Goal: Information Seeking & Learning: Learn about a topic

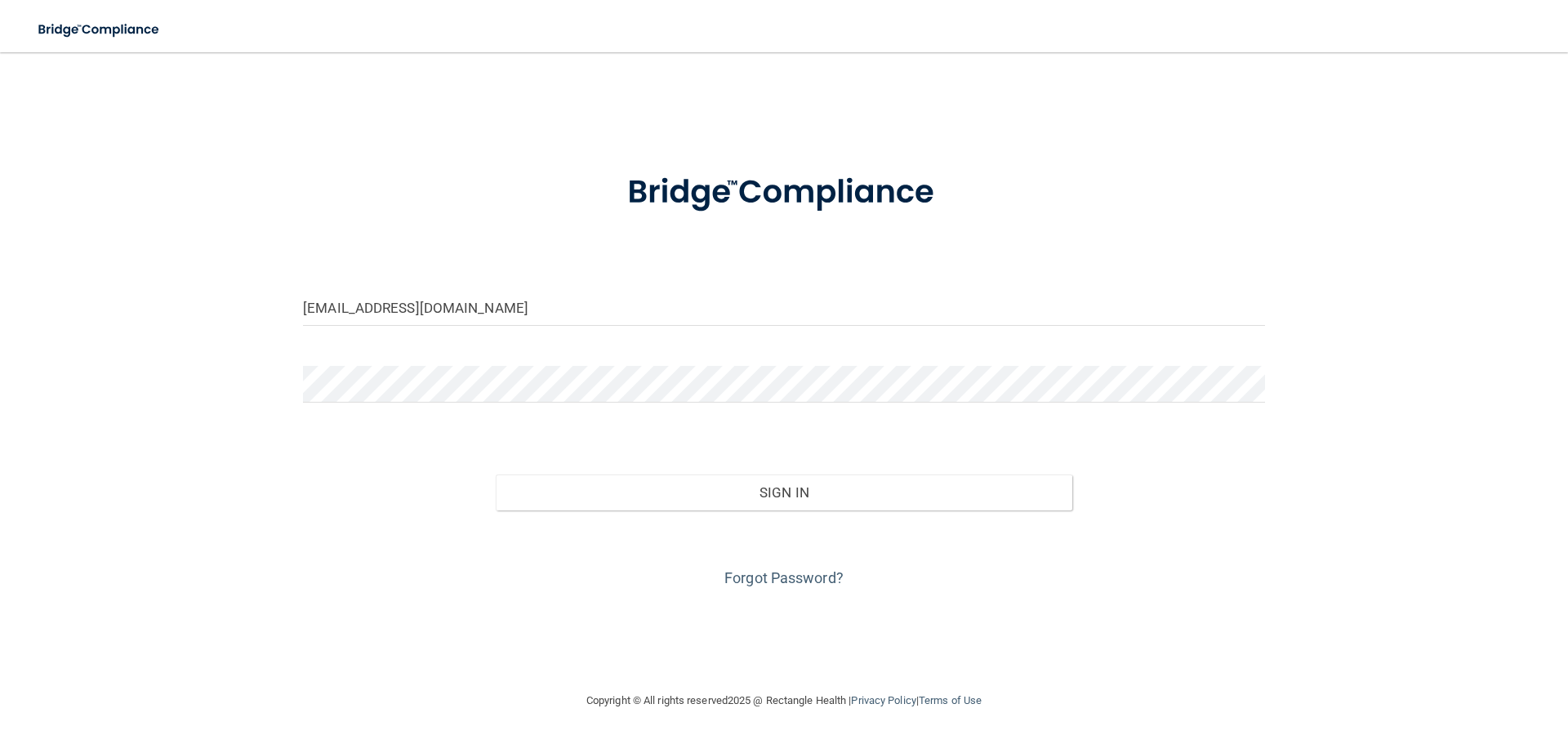
click at [397, 362] on form "cabanisschiro@gmail.com Invalid email/password. You don't have permission to ac…" at bounding box center [784, 371] width 962 height 442
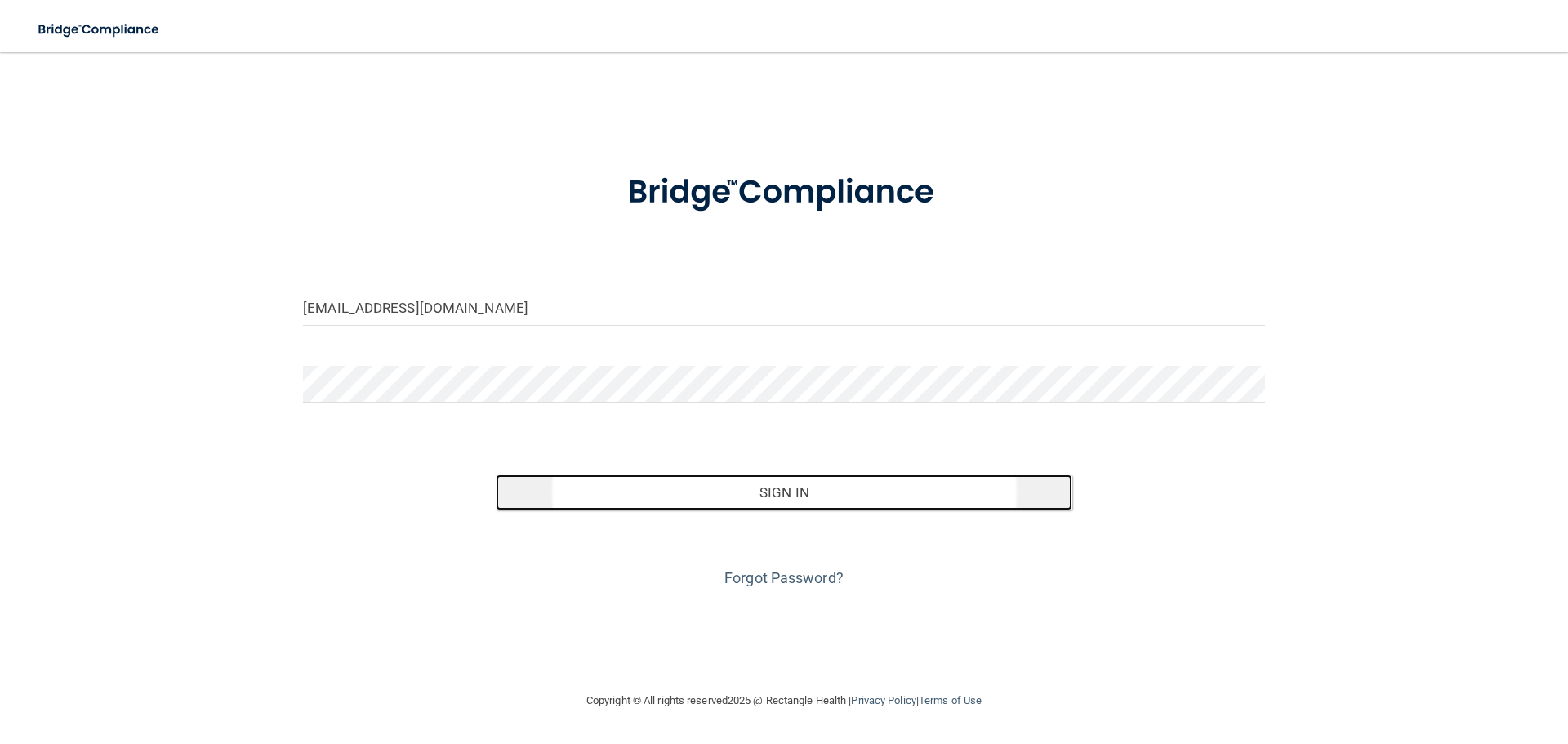
click at [706, 483] on button "Sign In" at bounding box center [784, 492] width 578 height 36
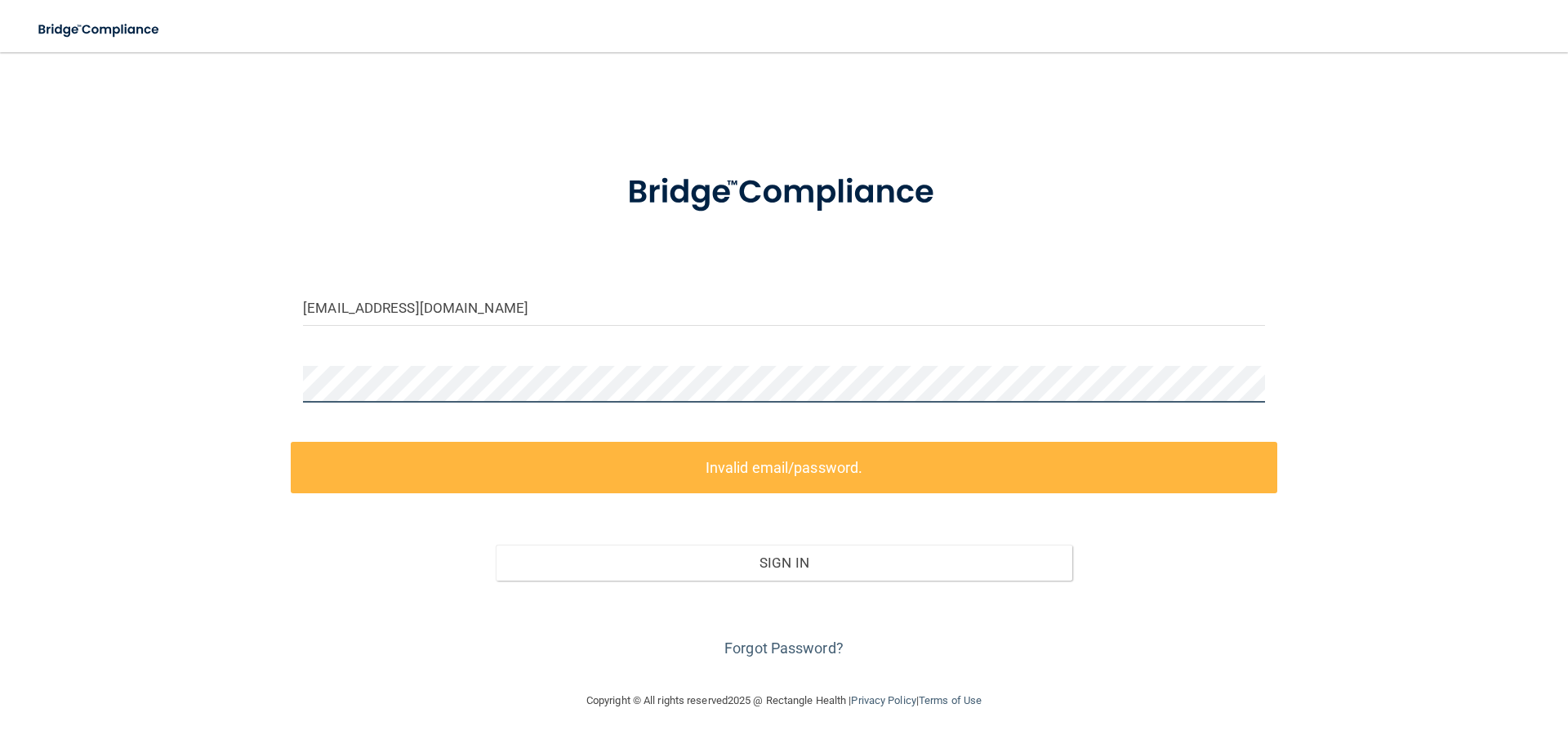
click at [172, 398] on div "cabanisschiro@gmail.com Invalid email/password. You don't have permission to ac…" at bounding box center [784, 372] width 1503 height 606
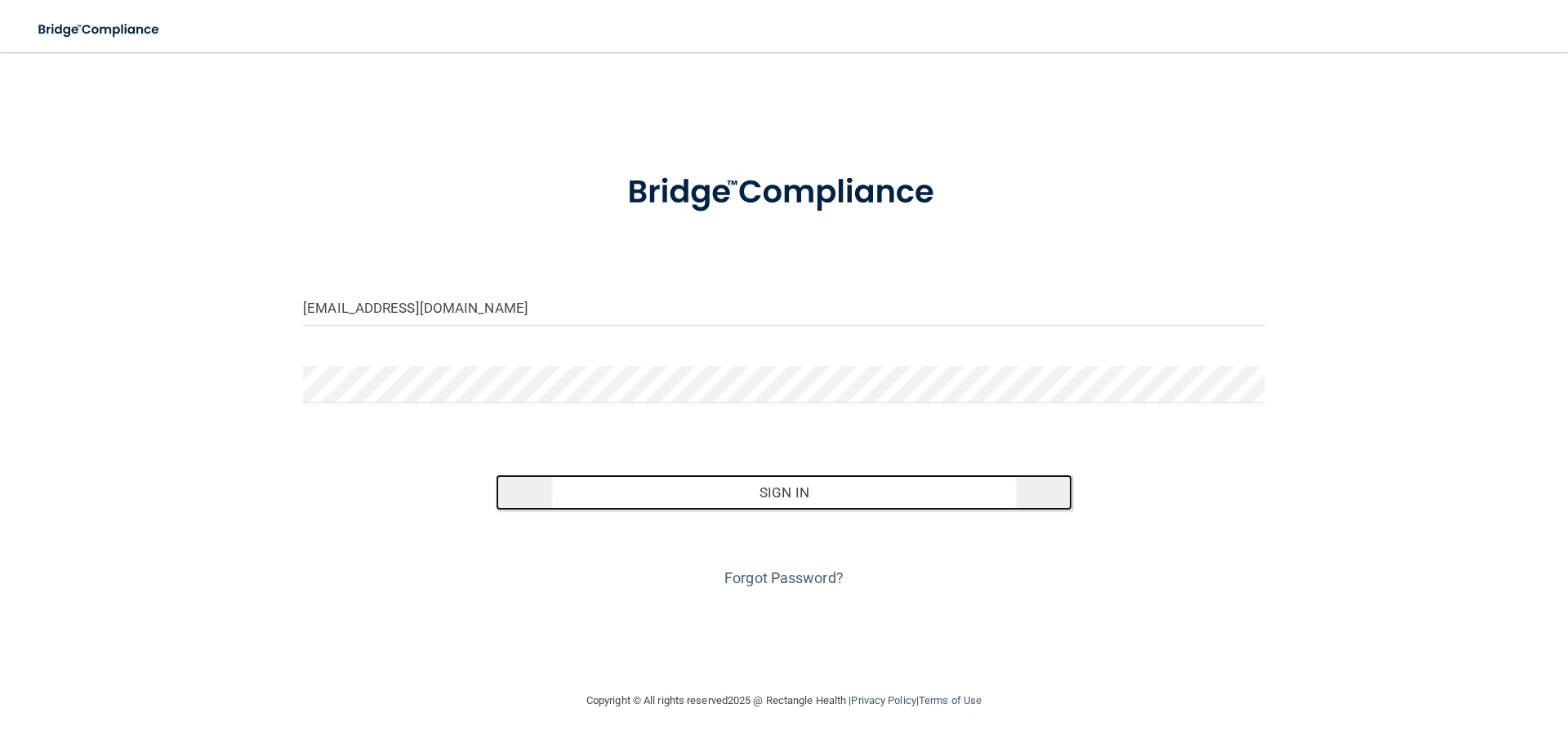
click at [704, 504] on button "Sign In" at bounding box center [784, 492] width 578 height 36
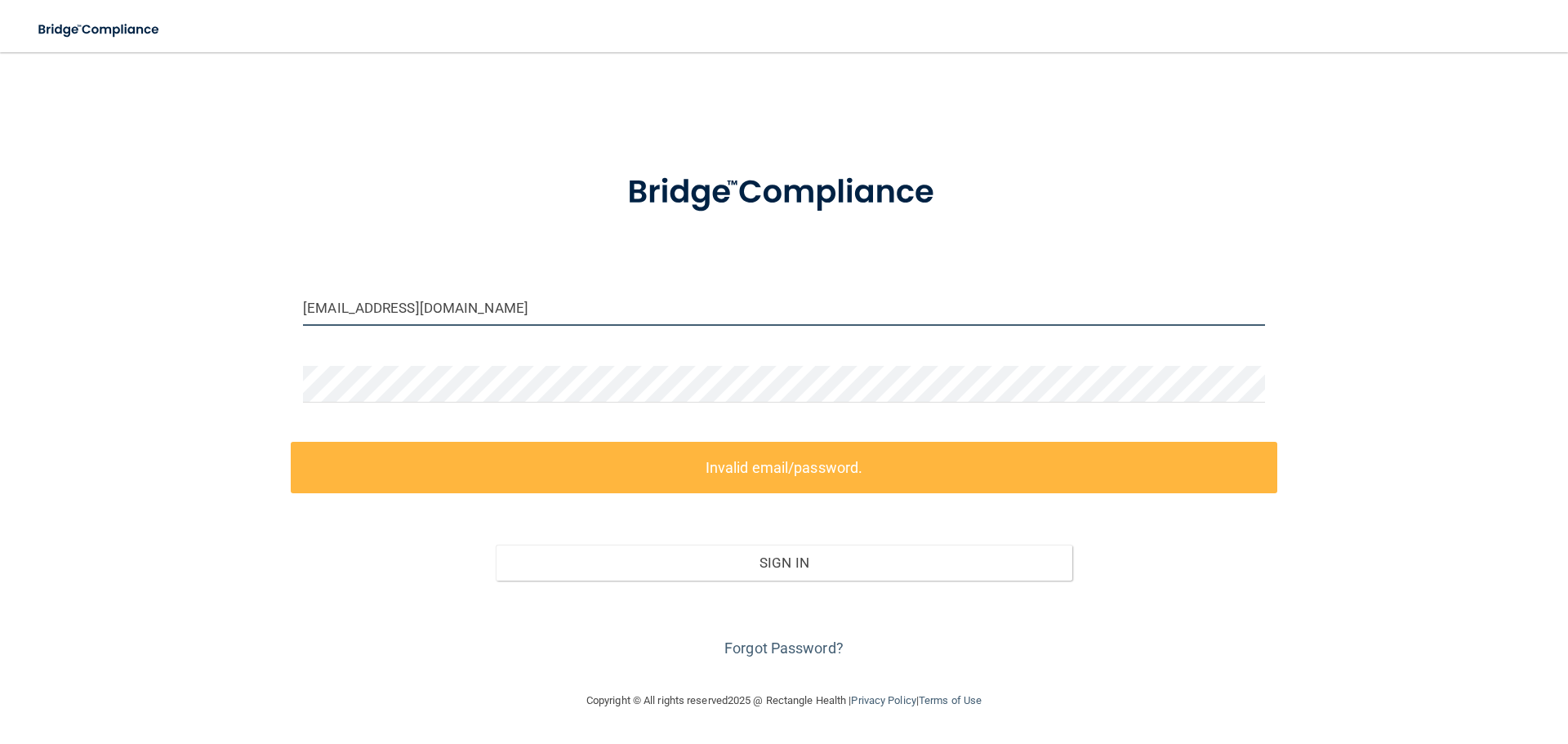
click at [513, 313] on input "[EMAIL_ADDRESS][DOMAIN_NAME]" at bounding box center [784, 307] width 962 height 36
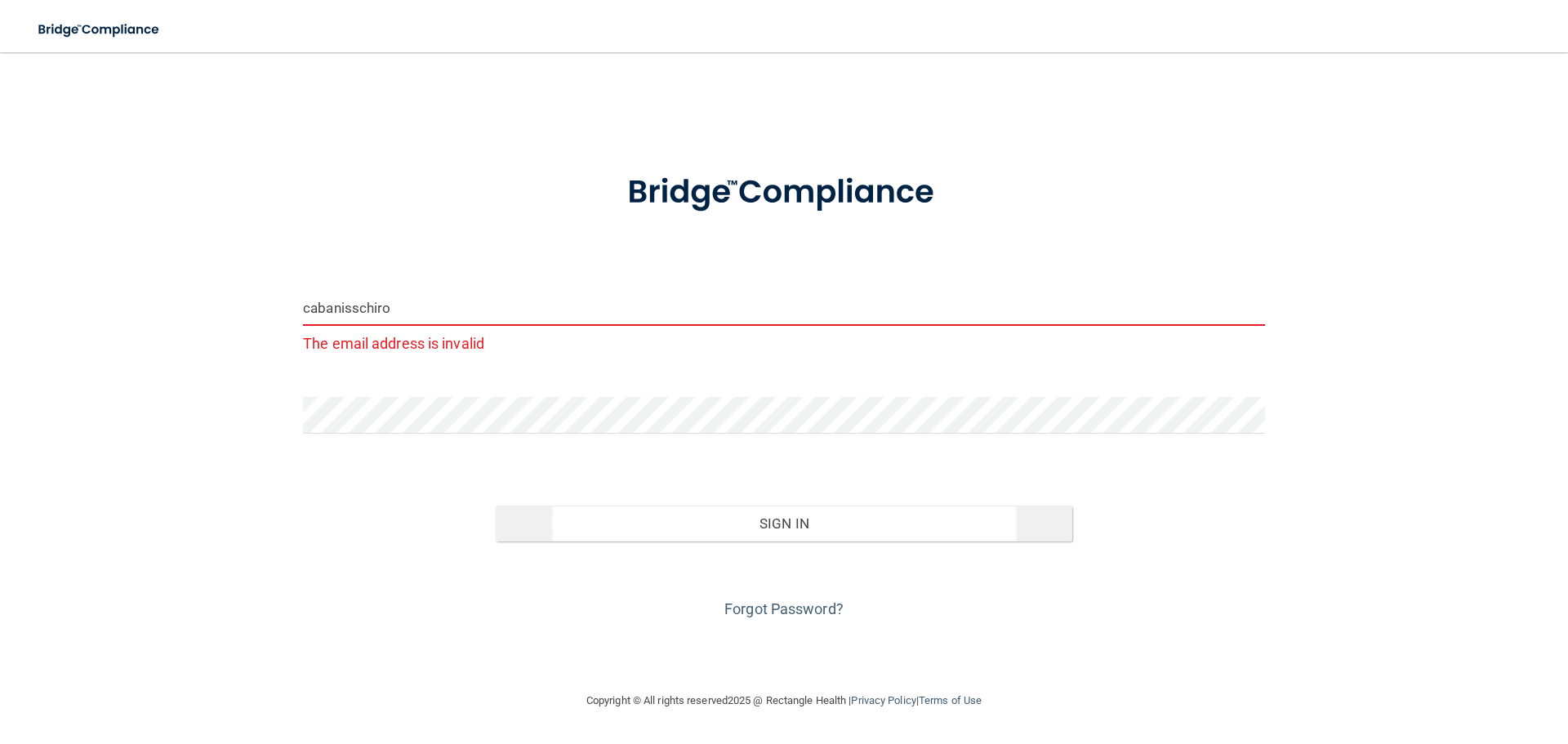
type input "cabanisschiro"
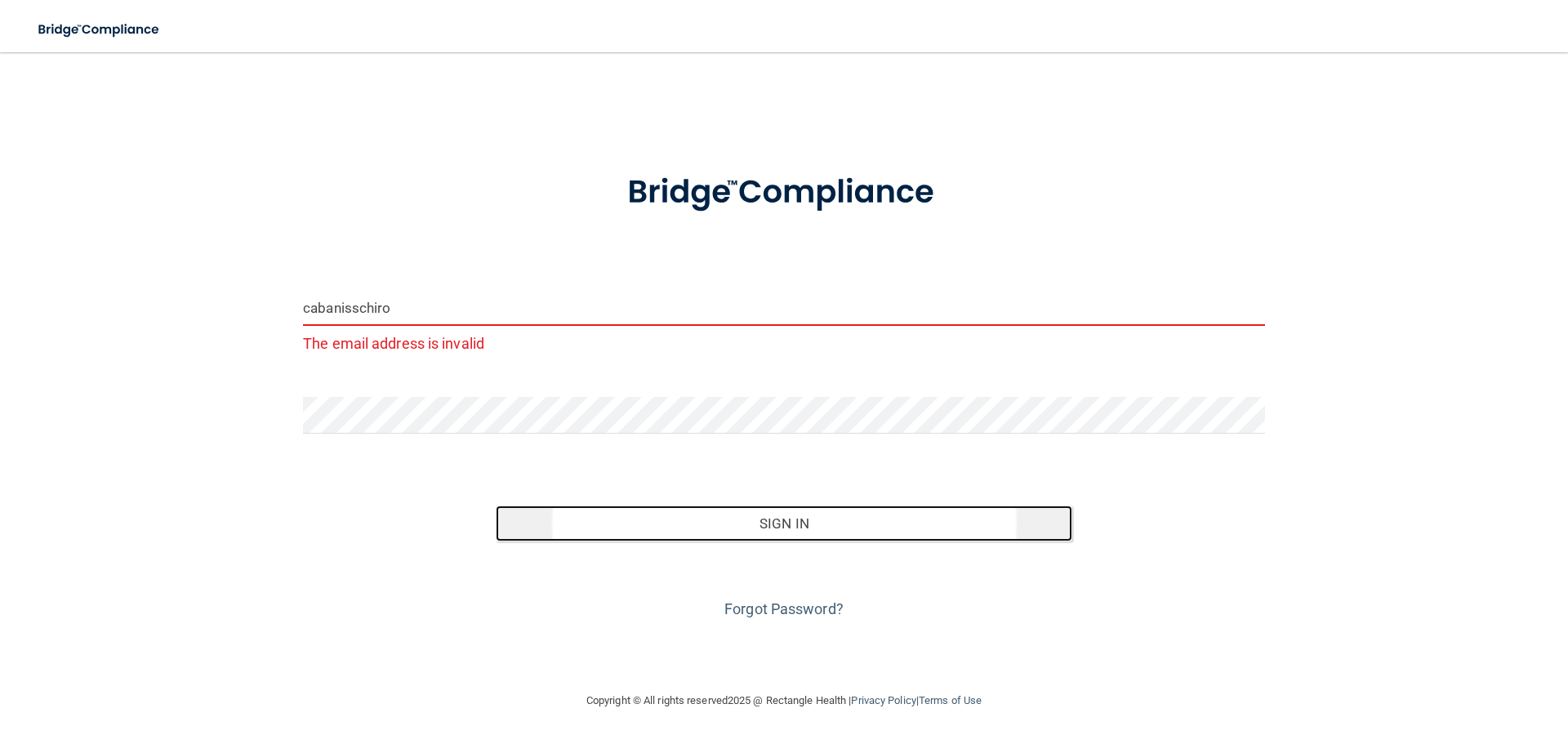
click at [759, 522] on button "Sign In" at bounding box center [784, 524] width 578 height 36
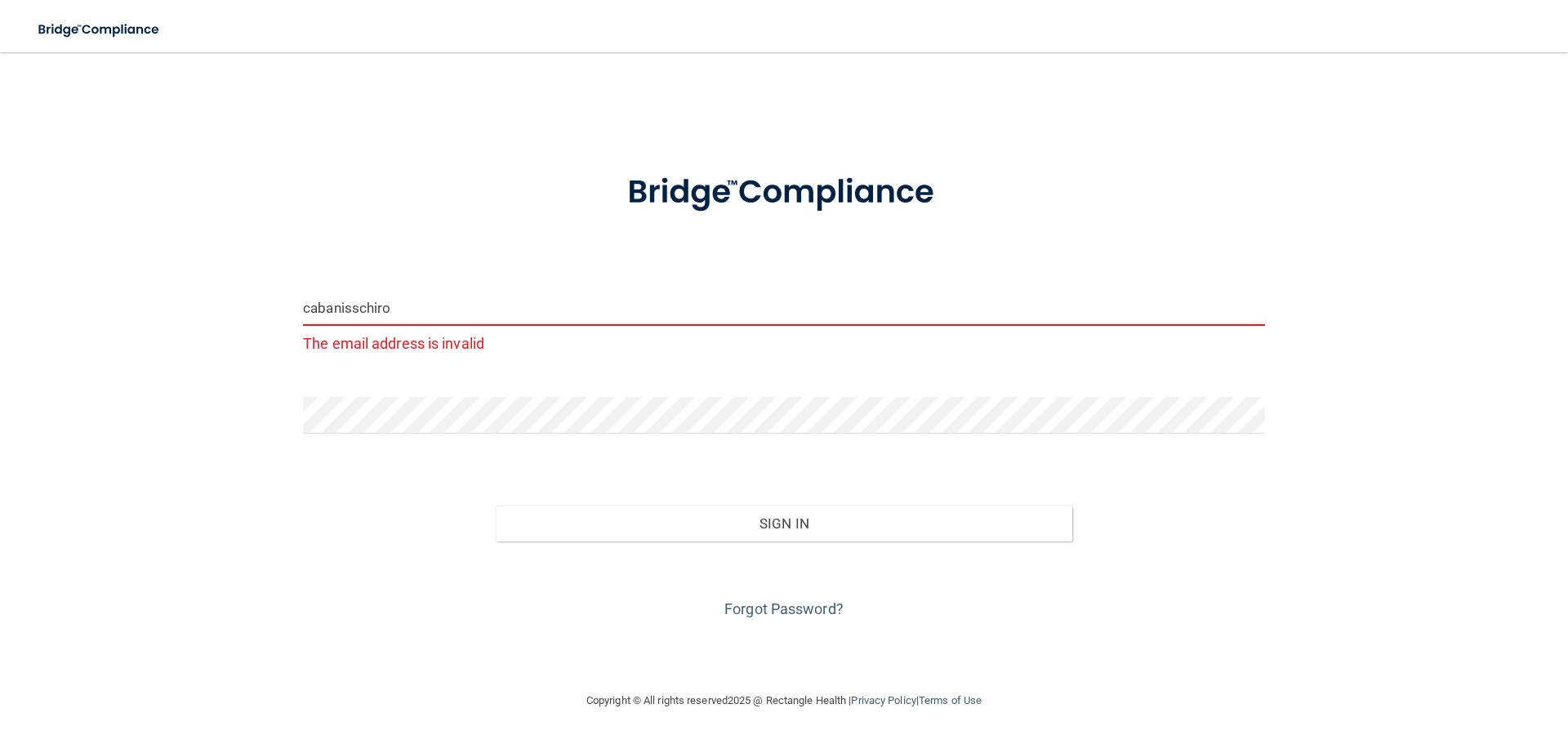
click at [393, 361] on div "cabanisschiro The email address is invalid" at bounding box center [784, 330] width 987 height 80
click at [381, 308] on input "cabanisschiro" at bounding box center [784, 307] width 962 height 36
click at [301, 339] on div "cabanisschiro The email address is invalid" at bounding box center [784, 330] width 987 height 80
click at [260, 427] on div "cabanisschiro The email address is invalid Invalid email/password. You don't ha…" at bounding box center [784, 372] width 1503 height 606
click at [291, 484] on div "Sign In" at bounding box center [784, 508] width 987 height 69
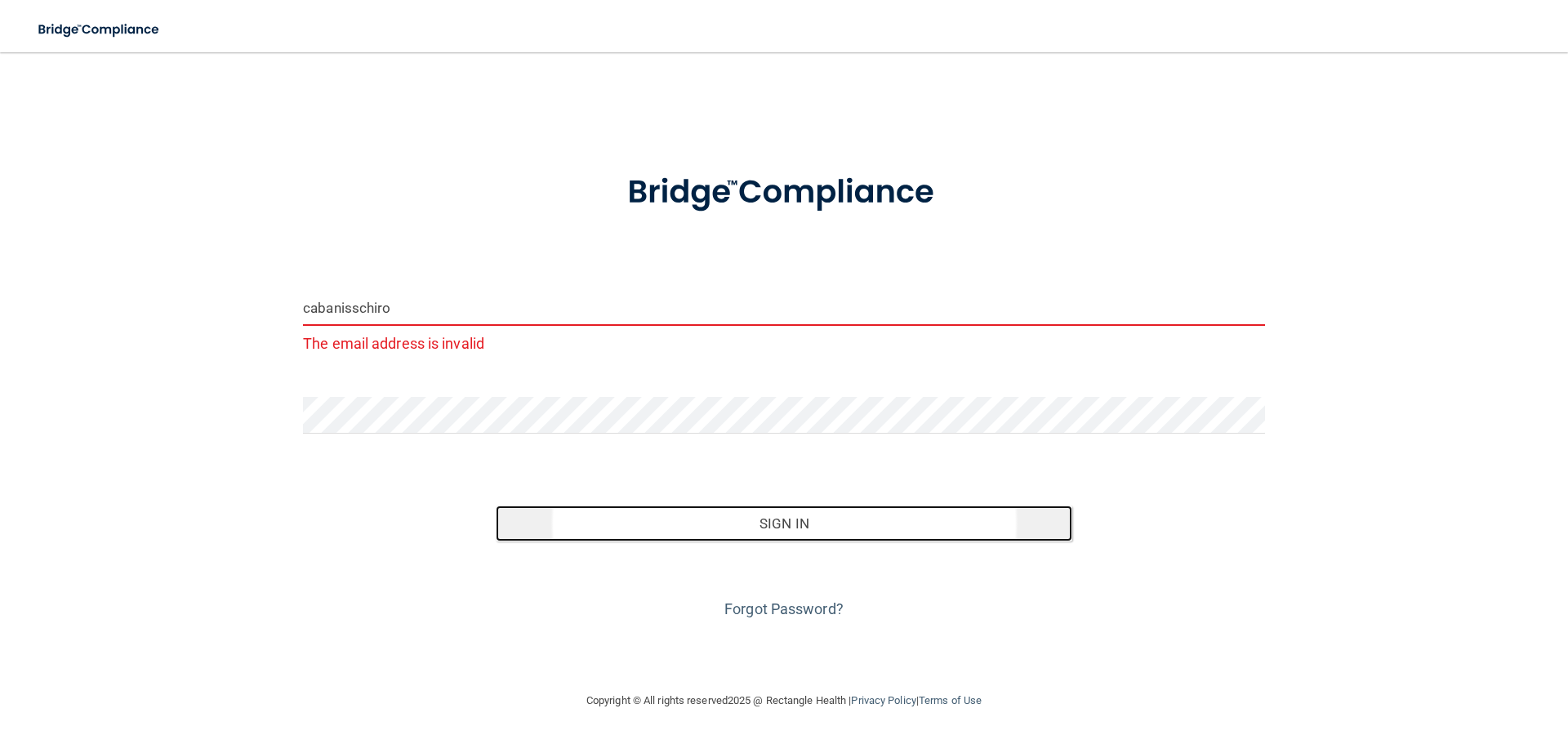
click at [782, 536] on button "Sign In" at bounding box center [784, 524] width 578 height 36
click at [782, 524] on button "Sign In" at bounding box center [784, 524] width 578 height 36
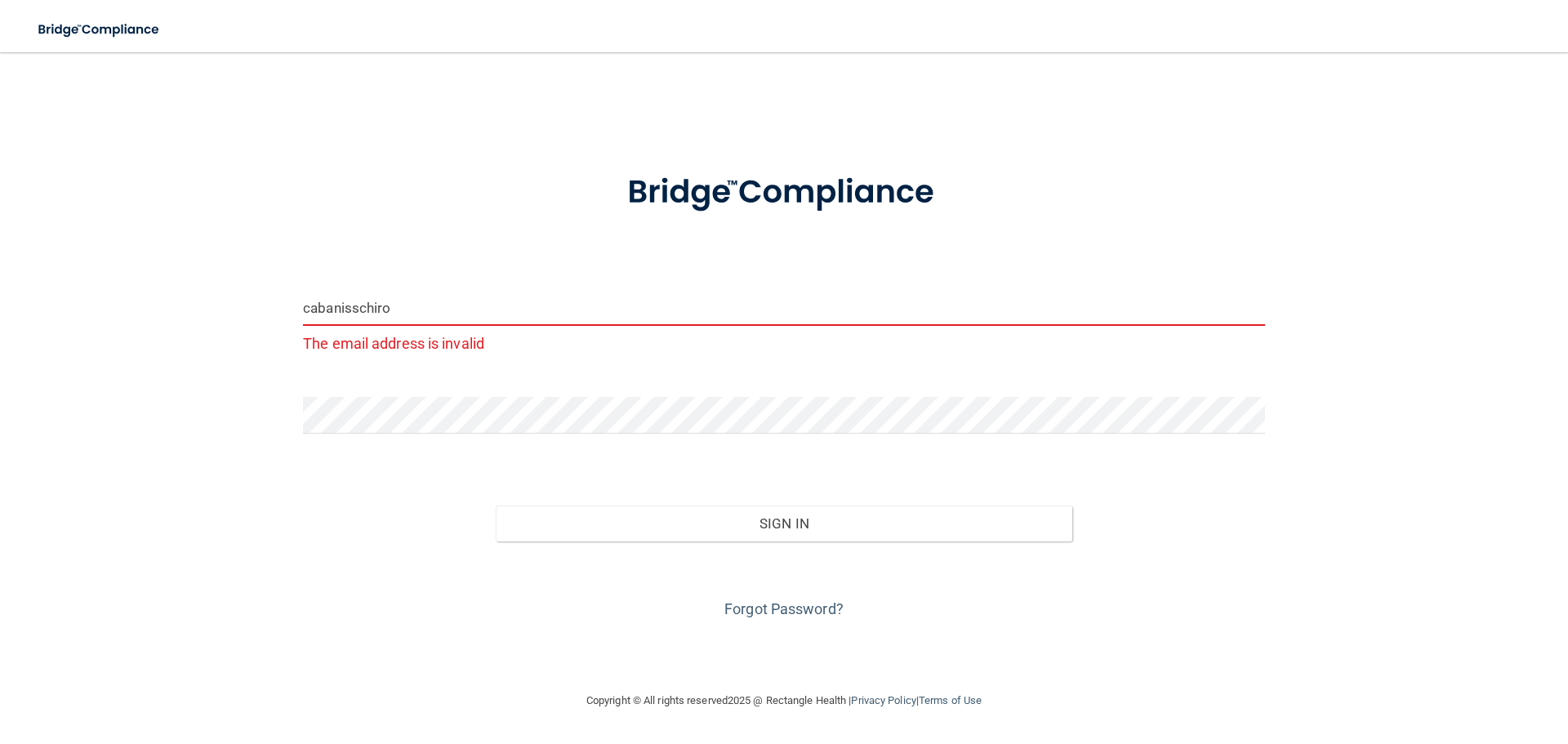
drag, startPoint x: 530, startPoint y: 289, endPoint x: 521, endPoint y: 304, distance: 17.5
click at [525, 294] on input "cabanisschiro" at bounding box center [784, 307] width 962 height 36
click at [234, 257] on div "cabanisschiro The email address is invalid Invalid email/password. You don't ha…" at bounding box center [784, 372] width 1503 height 606
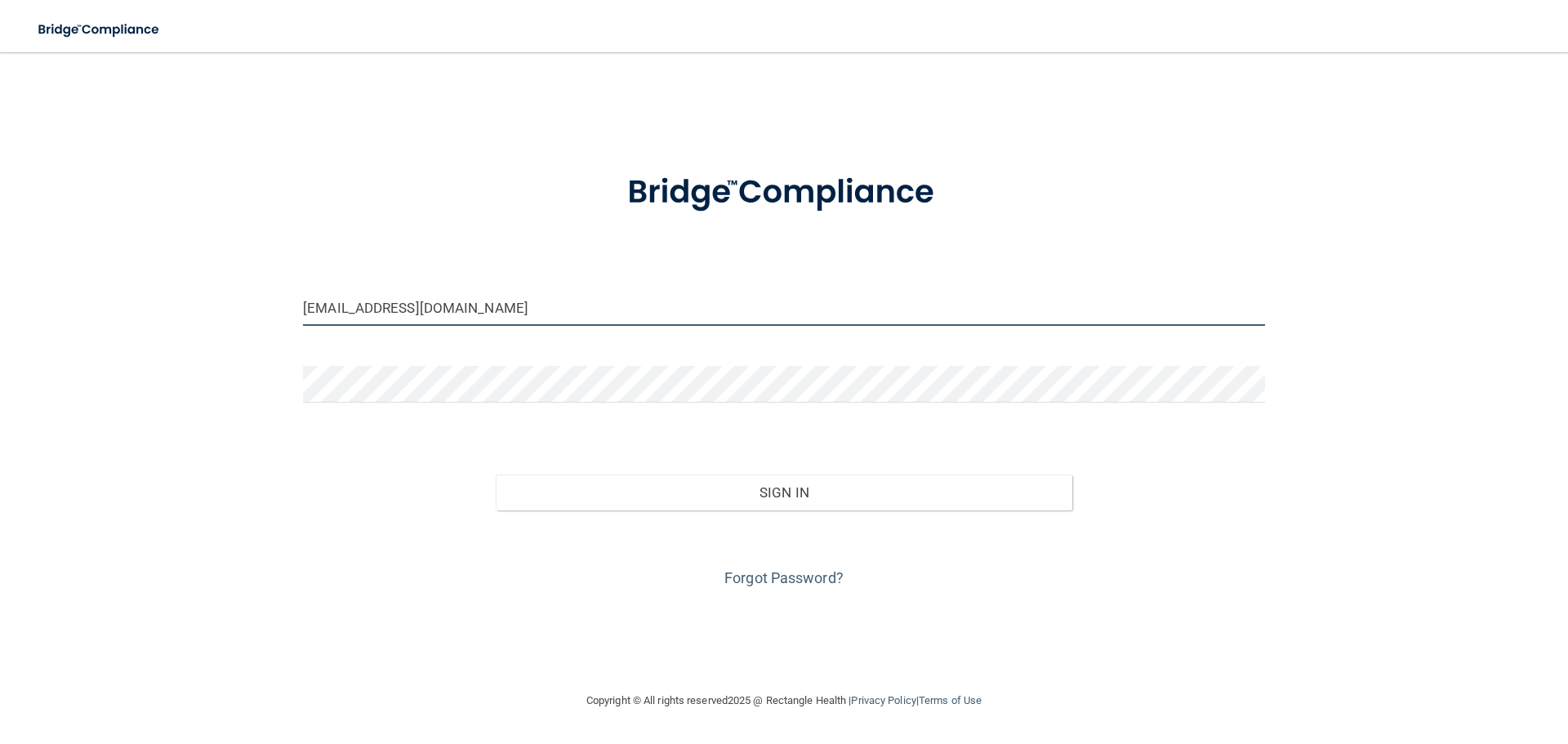
drag, startPoint x: 423, startPoint y: 302, endPoint x: 450, endPoint y: 298, distance: 27.3
click at [449, 298] on input "[EMAIL_ADDRESS][DOMAIN_NAME]" at bounding box center [784, 307] width 962 height 36
drag, startPoint x: 485, startPoint y: 308, endPoint x: 269, endPoint y: 319, distance: 216.3
click at [271, 319] on div "cabanisschiro@gmail.com Invalid email/password. You don't have permission to ac…" at bounding box center [784, 372] width 1503 height 606
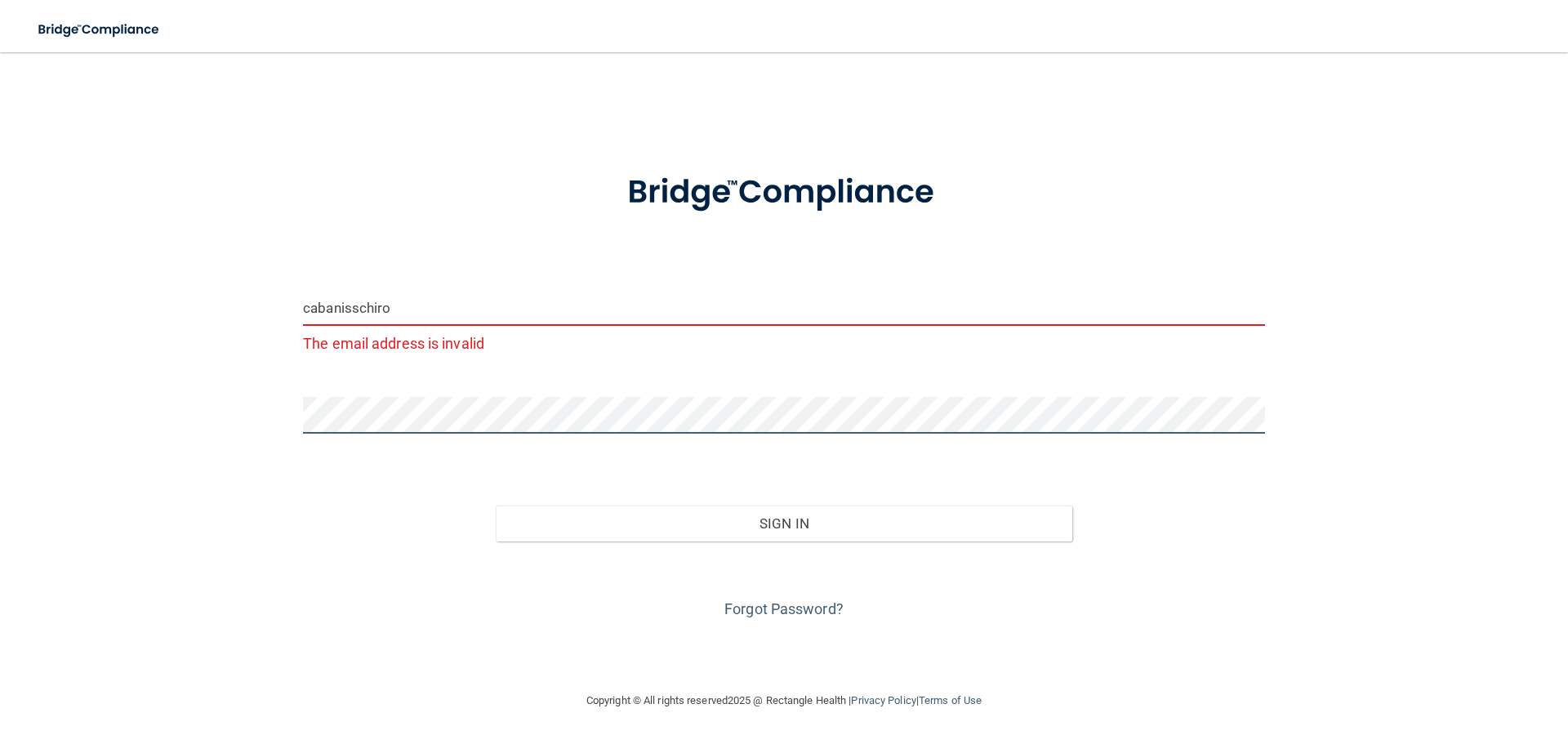
click at [219, 409] on div "cabanisschiro The email address is invalid Invalid email/password. You don't ha…" at bounding box center [784, 372] width 1503 height 606
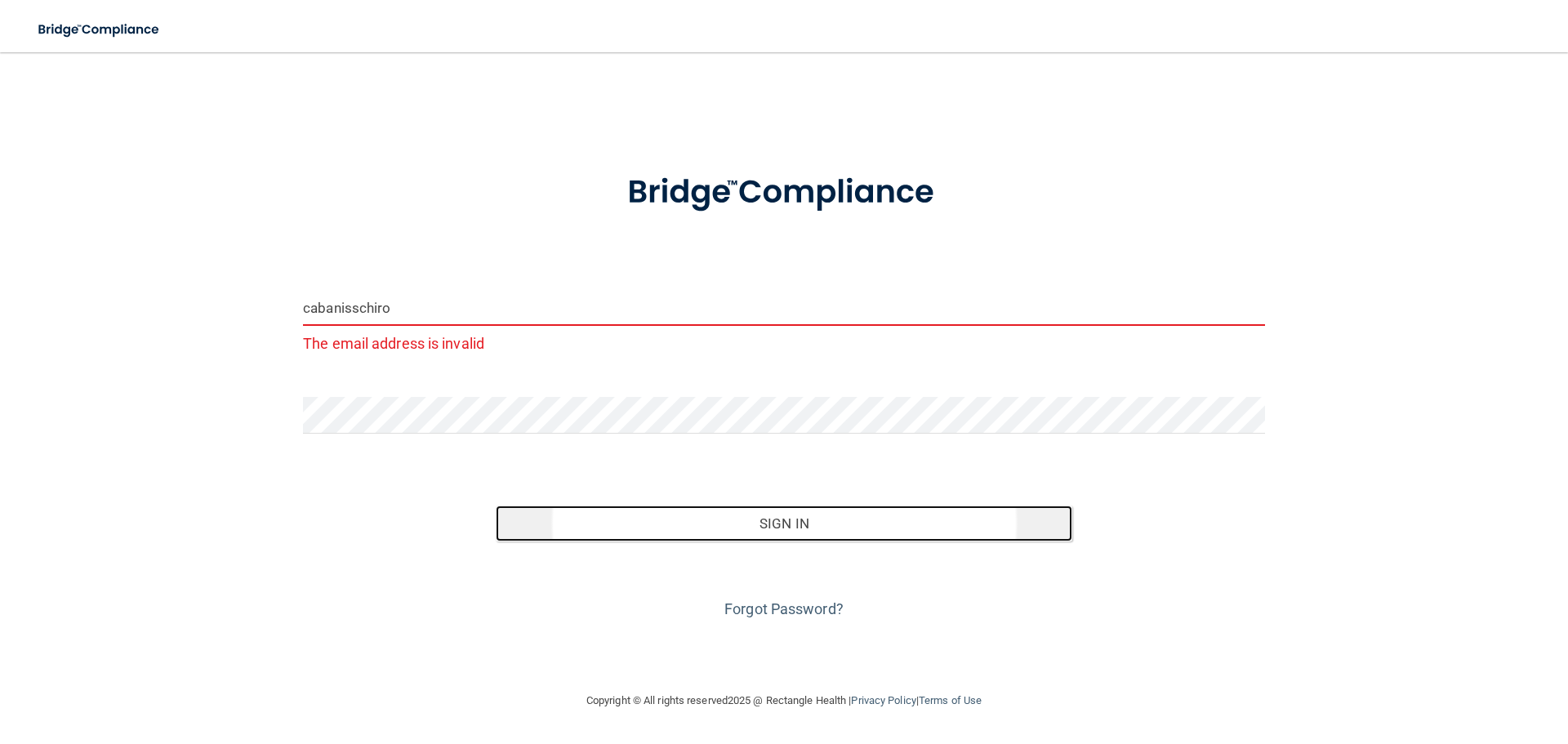
click at [826, 540] on button "Sign In" at bounding box center [784, 524] width 578 height 36
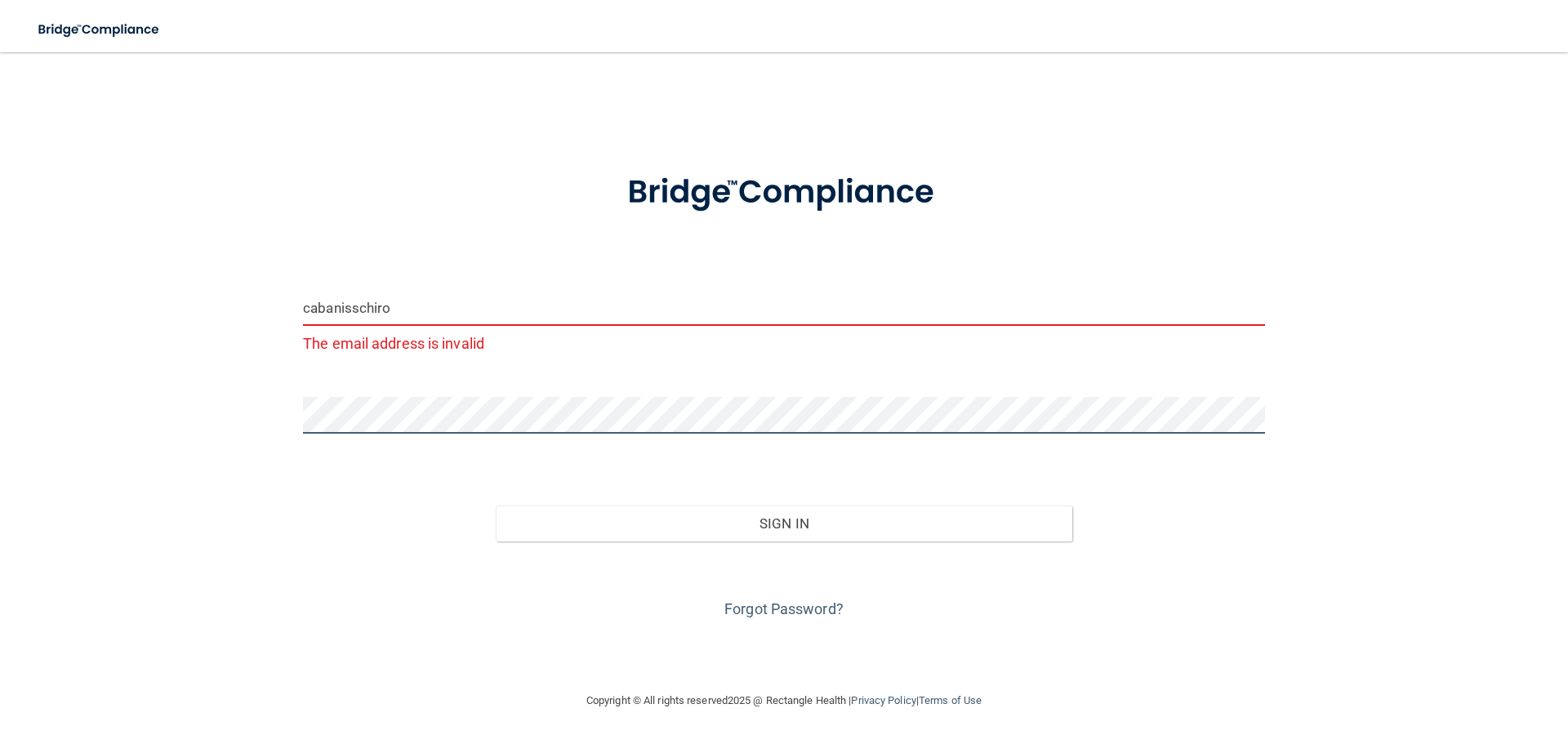
click at [154, 395] on div "cabanisschiro The email address is invalid Invalid email/password. You don't ha…" at bounding box center [784, 372] width 1503 height 606
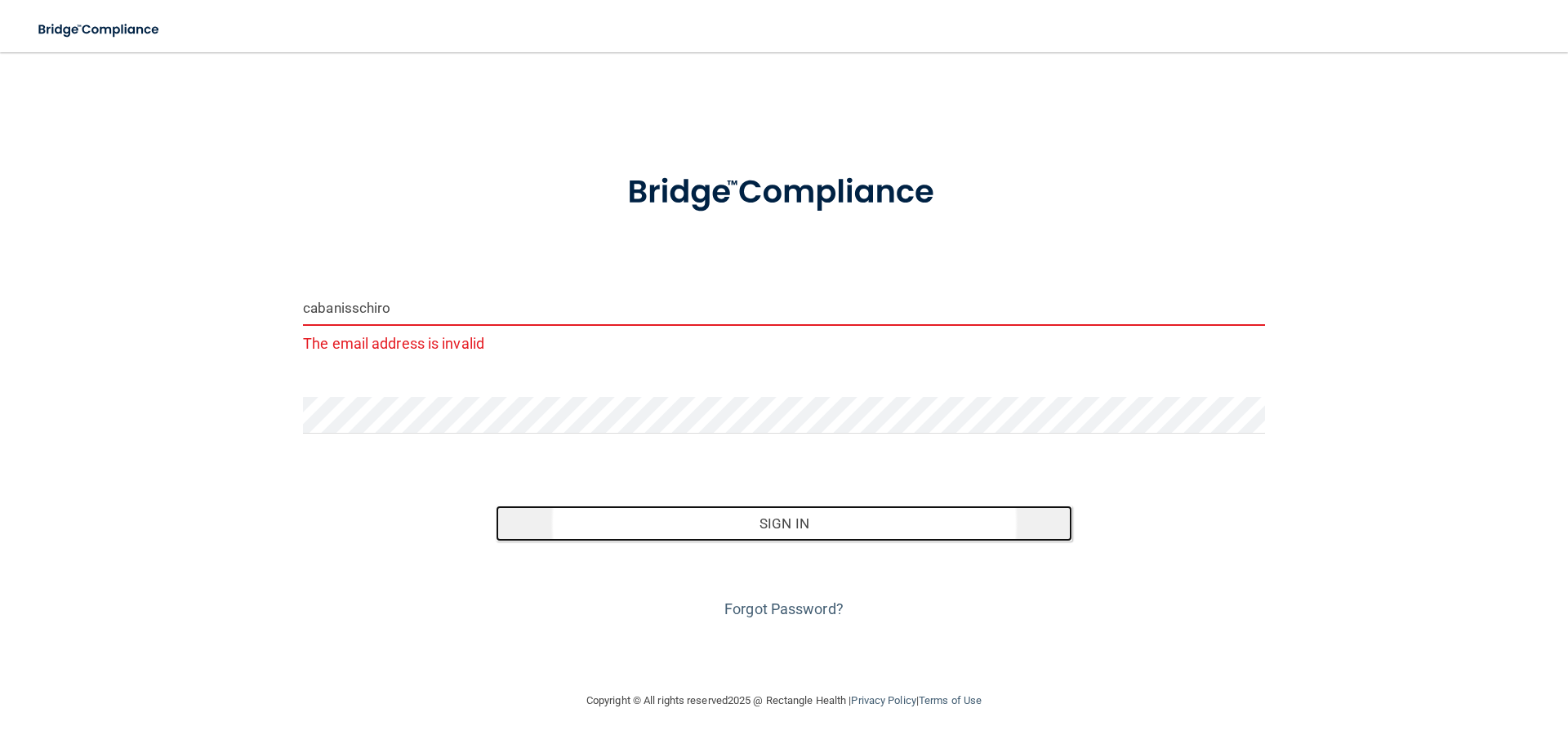
click at [744, 521] on button "Sign In" at bounding box center [784, 524] width 578 height 36
click at [653, 535] on button "Sign In" at bounding box center [784, 524] width 578 height 36
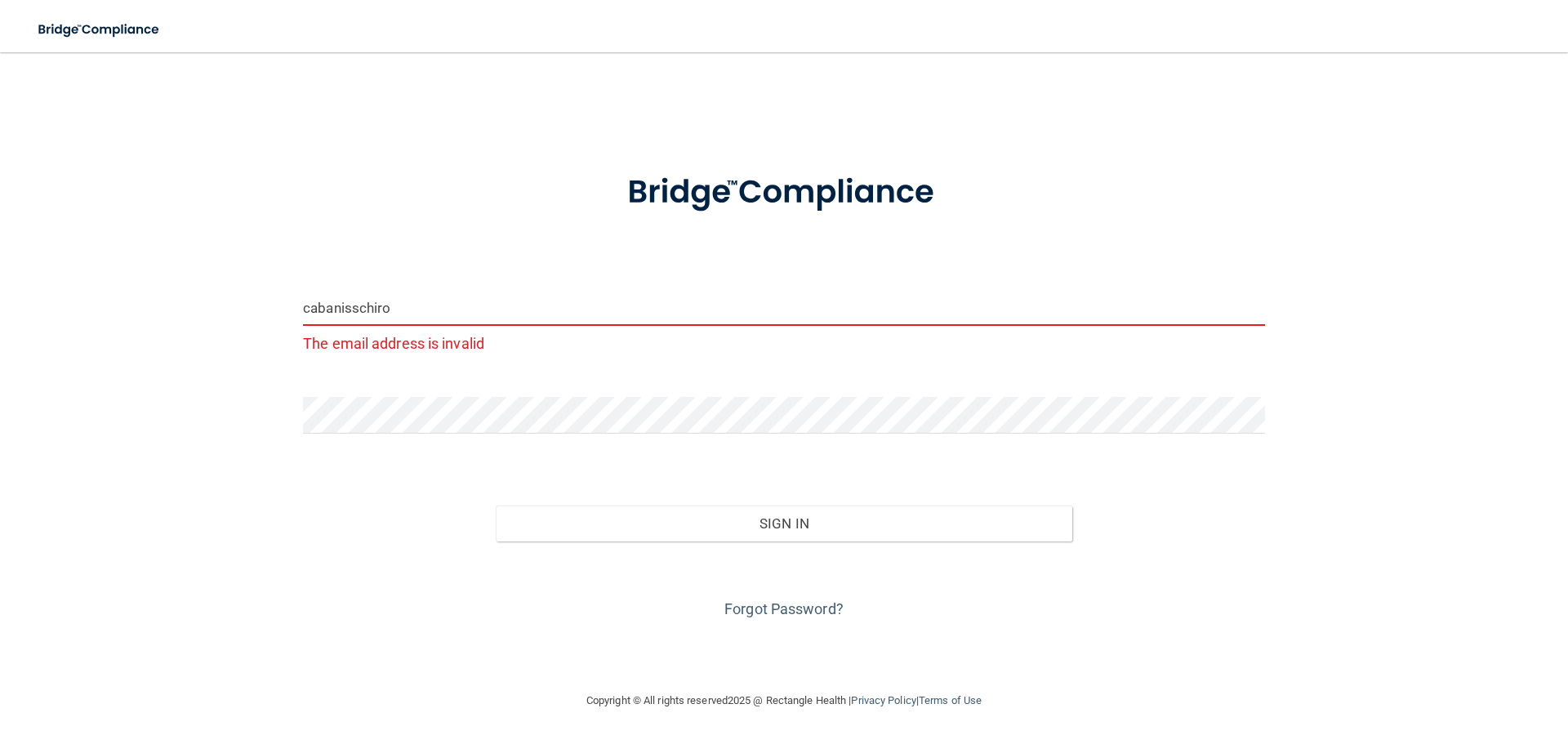
click at [455, 311] on input "cabanisschiro" at bounding box center [784, 307] width 962 height 36
type input "cabanisschiro@gmail.com"
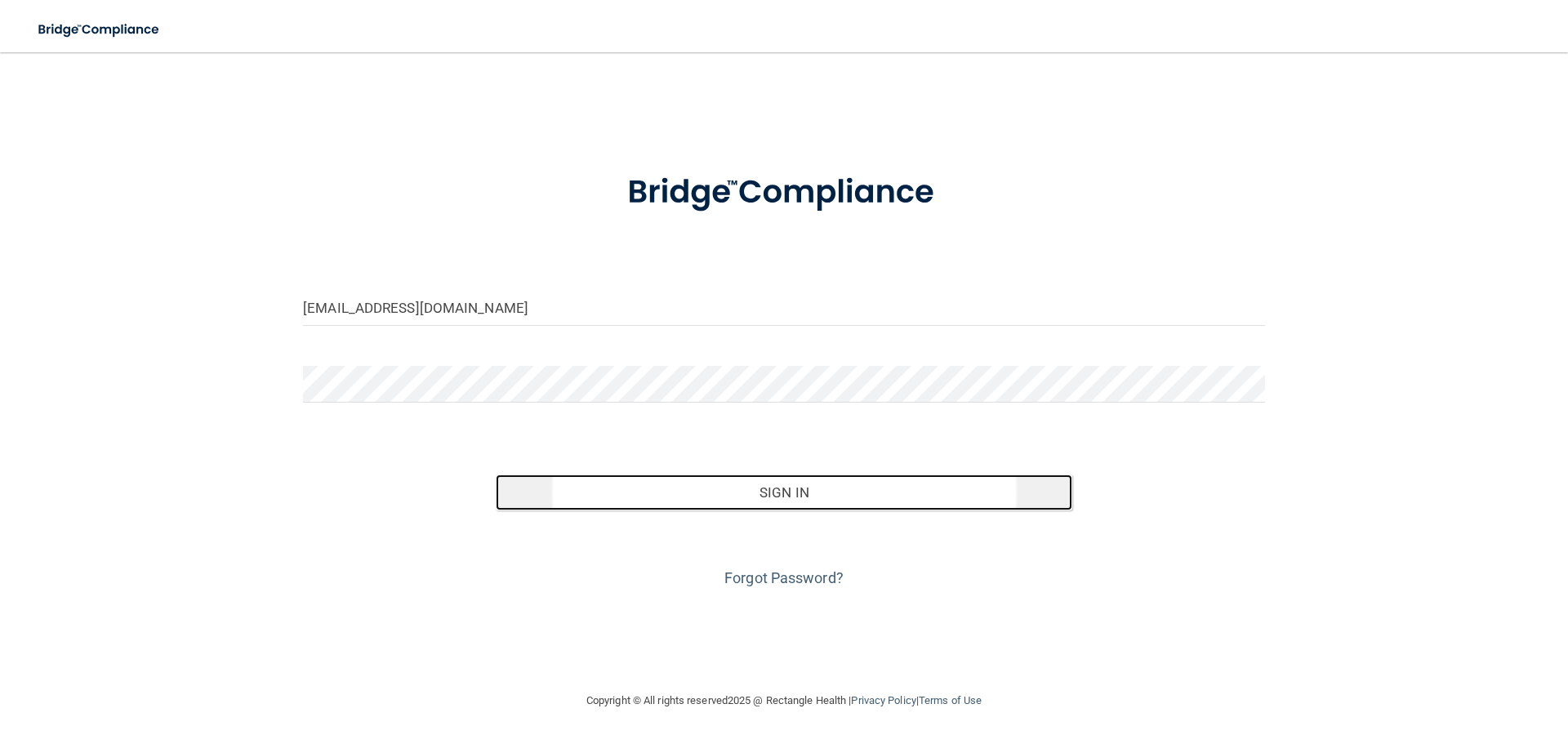
click at [780, 491] on button "Sign In" at bounding box center [784, 492] width 578 height 36
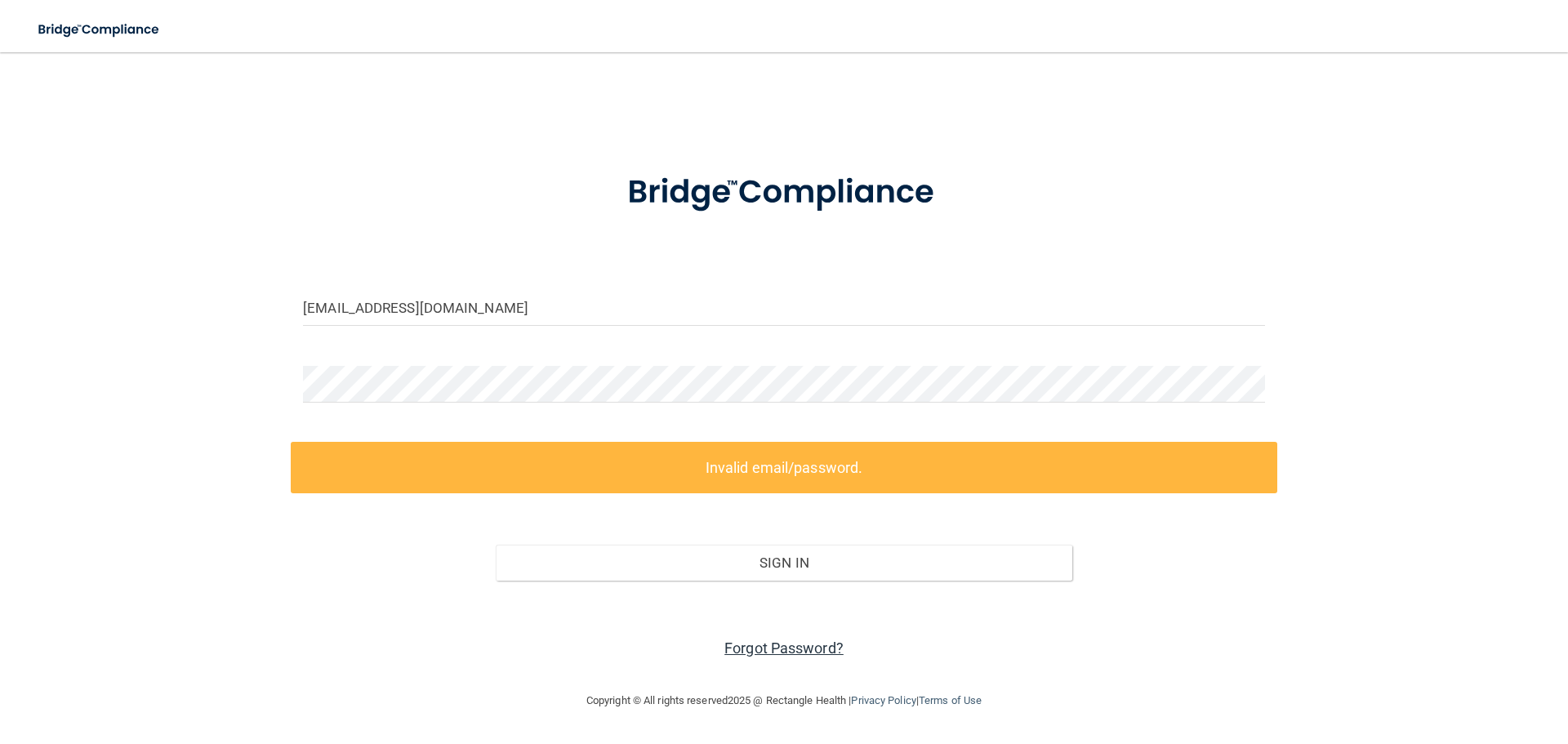
click at [797, 649] on link "Forgot Password?" at bounding box center [784, 648] width 119 height 17
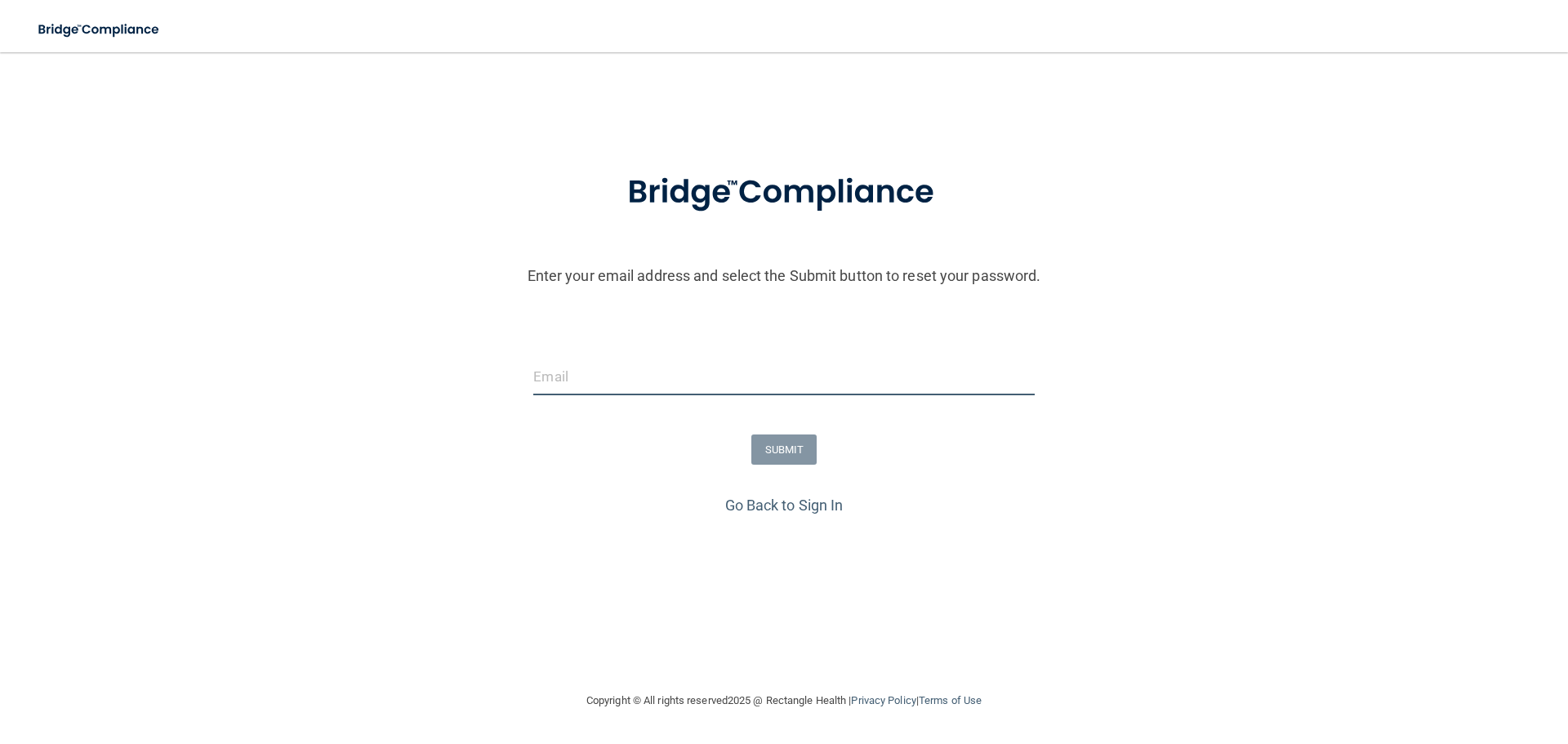
click at [653, 378] on input "email" at bounding box center [783, 376] width 500 height 36
type input "cabanisschiro@gmail.com"
click at [779, 446] on button "SUBMIT" at bounding box center [784, 450] width 66 height 30
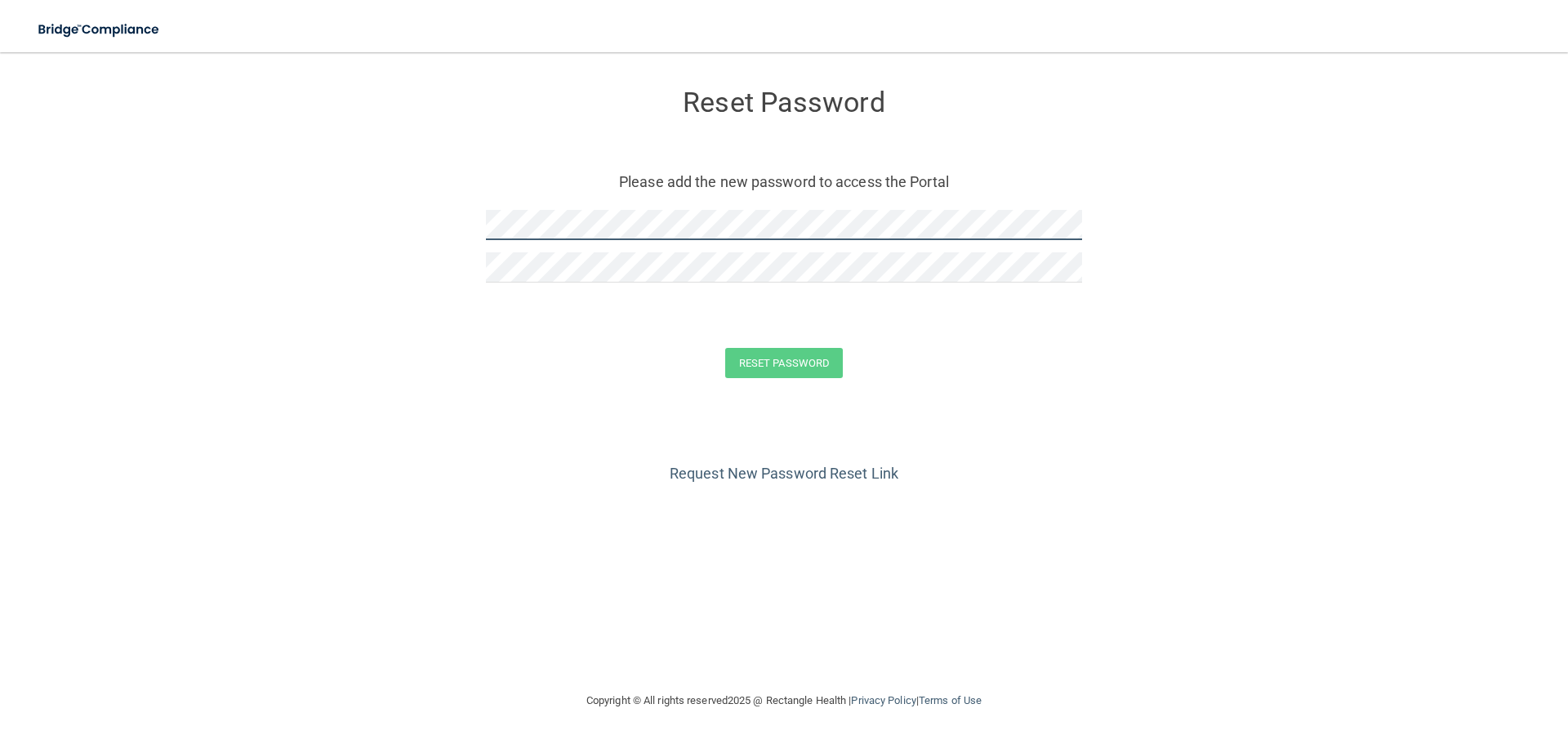
click at [415, 220] on form "Reset Password Please add the new password to access the Portal Reset Password …" at bounding box center [784, 237] width 1503 height 337
click at [383, 175] on form "Reset Password Please add the new password to access the Portal Reset Password …" at bounding box center [784, 237] width 1503 height 337
click at [474, 331] on form "Reset Password Please add the new password to access the Portal Reset Password …" at bounding box center [784, 237] width 1503 height 337
click at [810, 358] on button "Reset Password" at bounding box center [784, 363] width 118 height 30
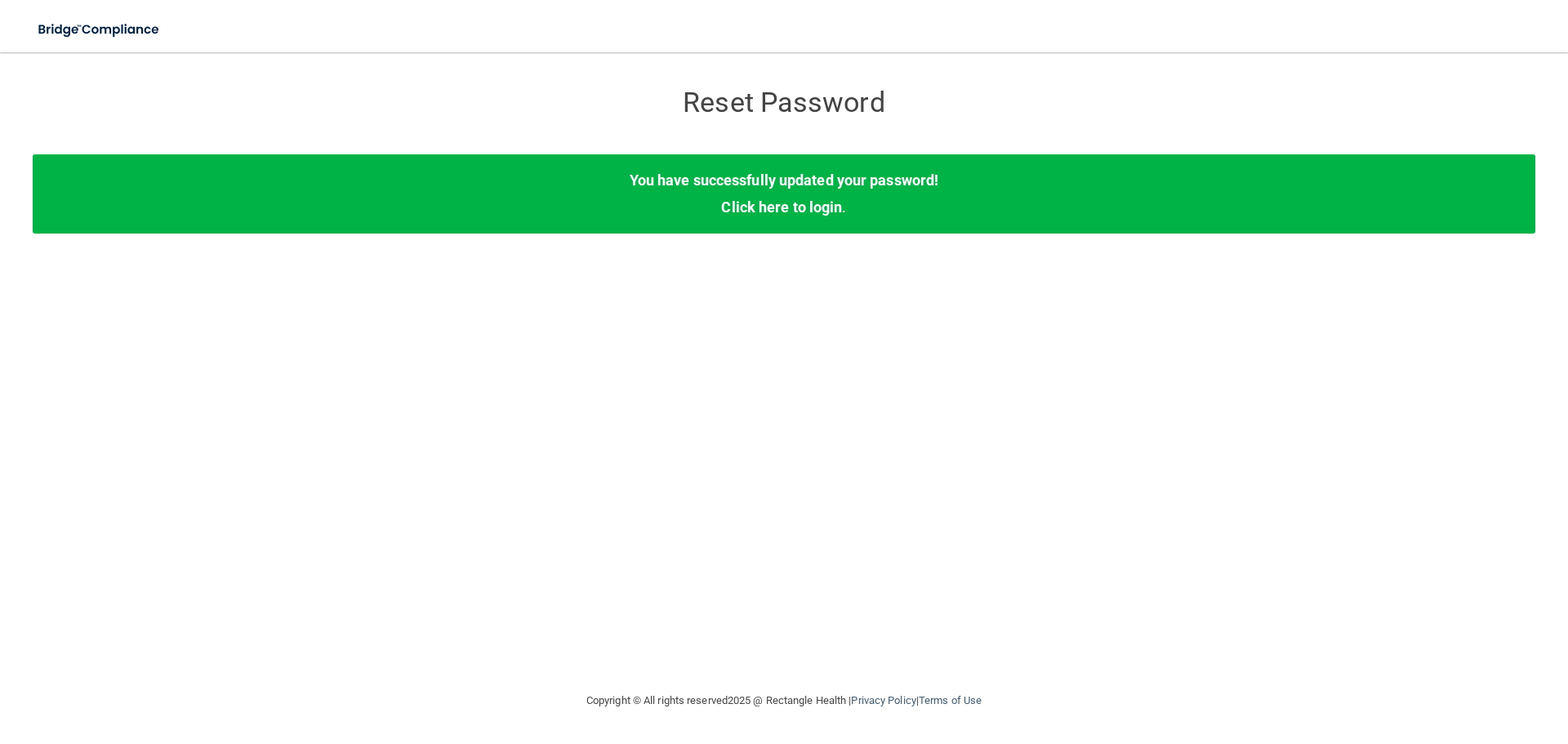
click at [780, 221] on div "You have successfully updated your password! Click here to login ." at bounding box center [784, 193] width 1503 height 78
click at [783, 204] on link "Click here to login" at bounding box center [782, 207] width 121 height 17
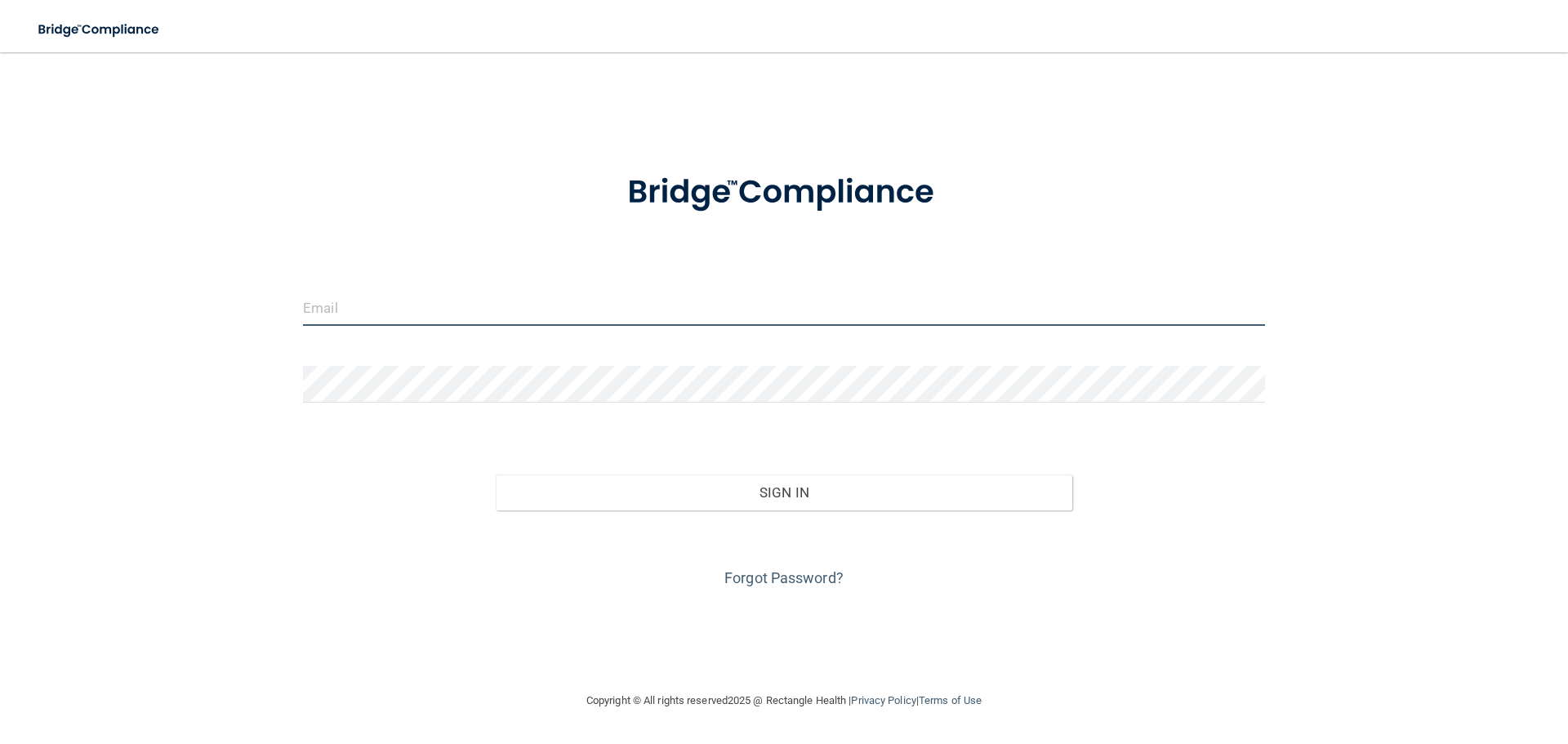
type input "[EMAIL_ADDRESS][DOMAIN_NAME]"
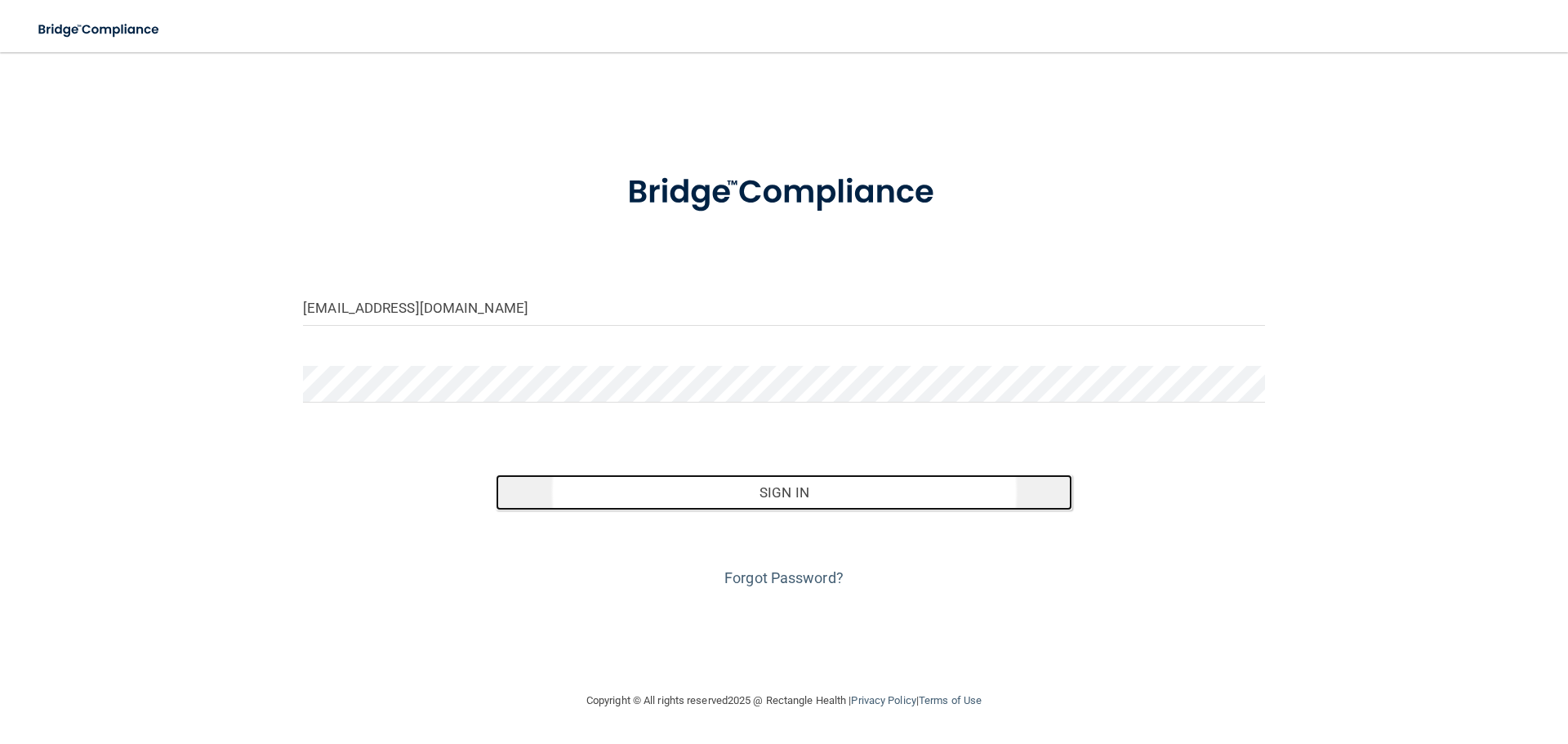
click at [804, 502] on button "Sign In" at bounding box center [784, 492] width 578 height 36
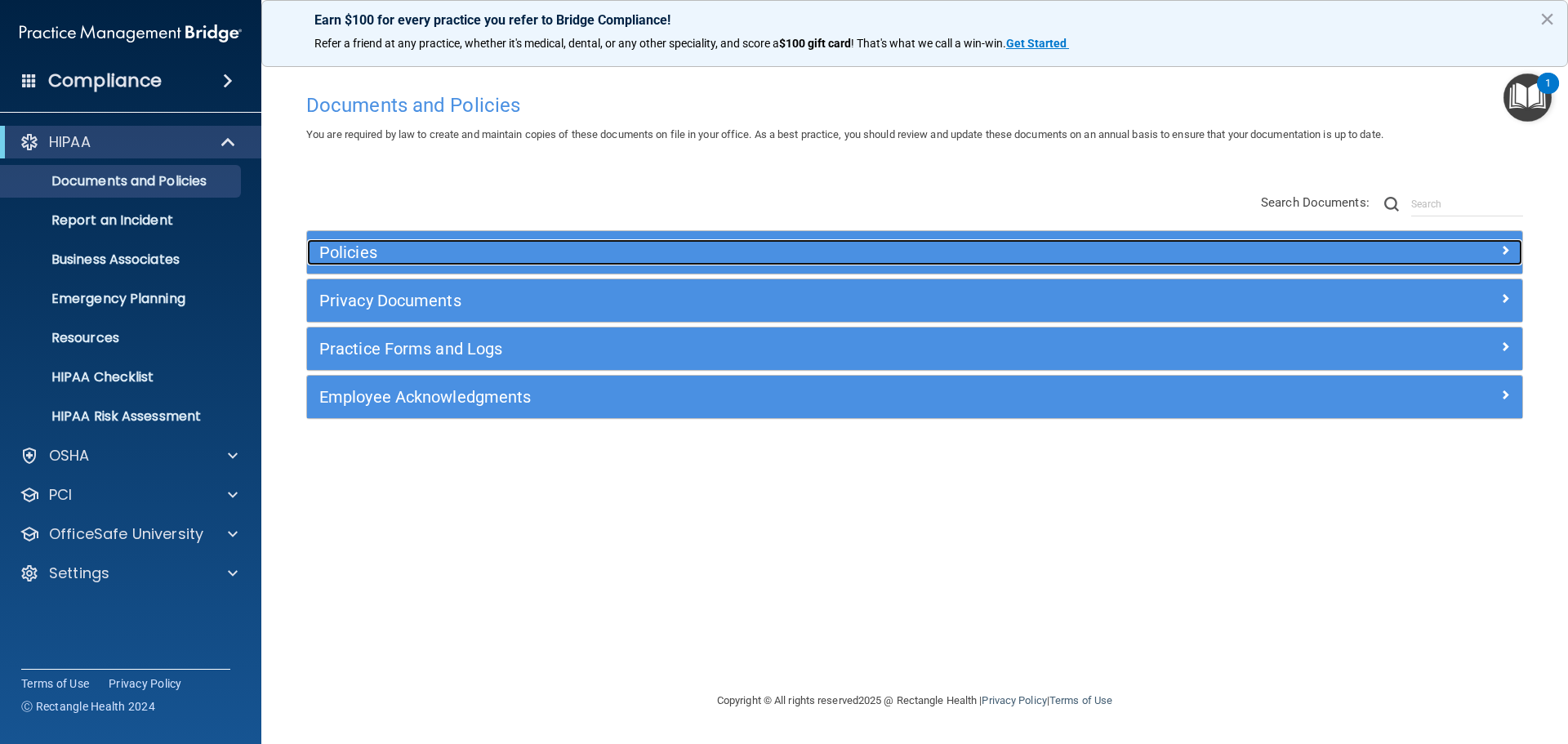
click at [1501, 248] on span at bounding box center [1505, 249] width 10 height 20
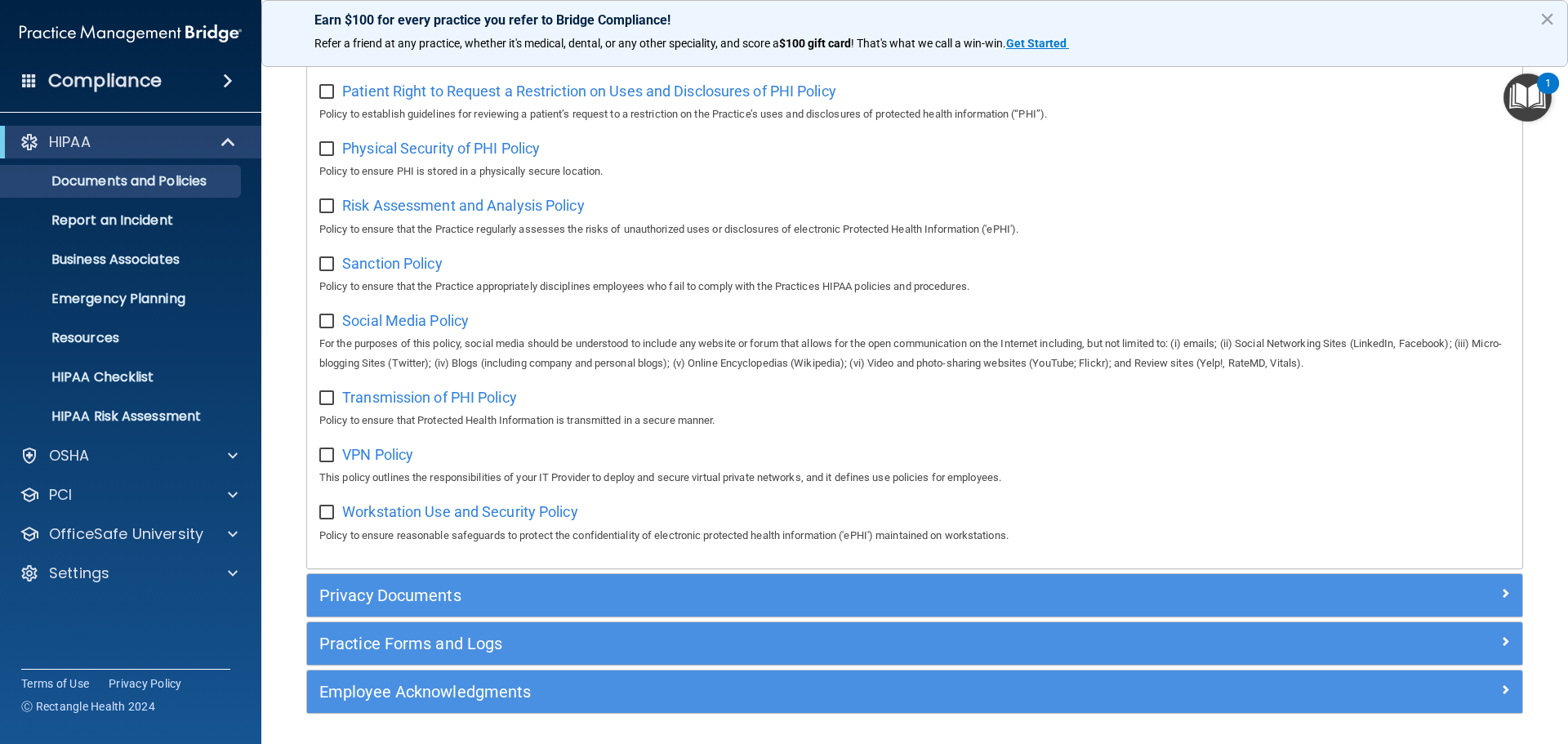
scroll to position [1092, 0]
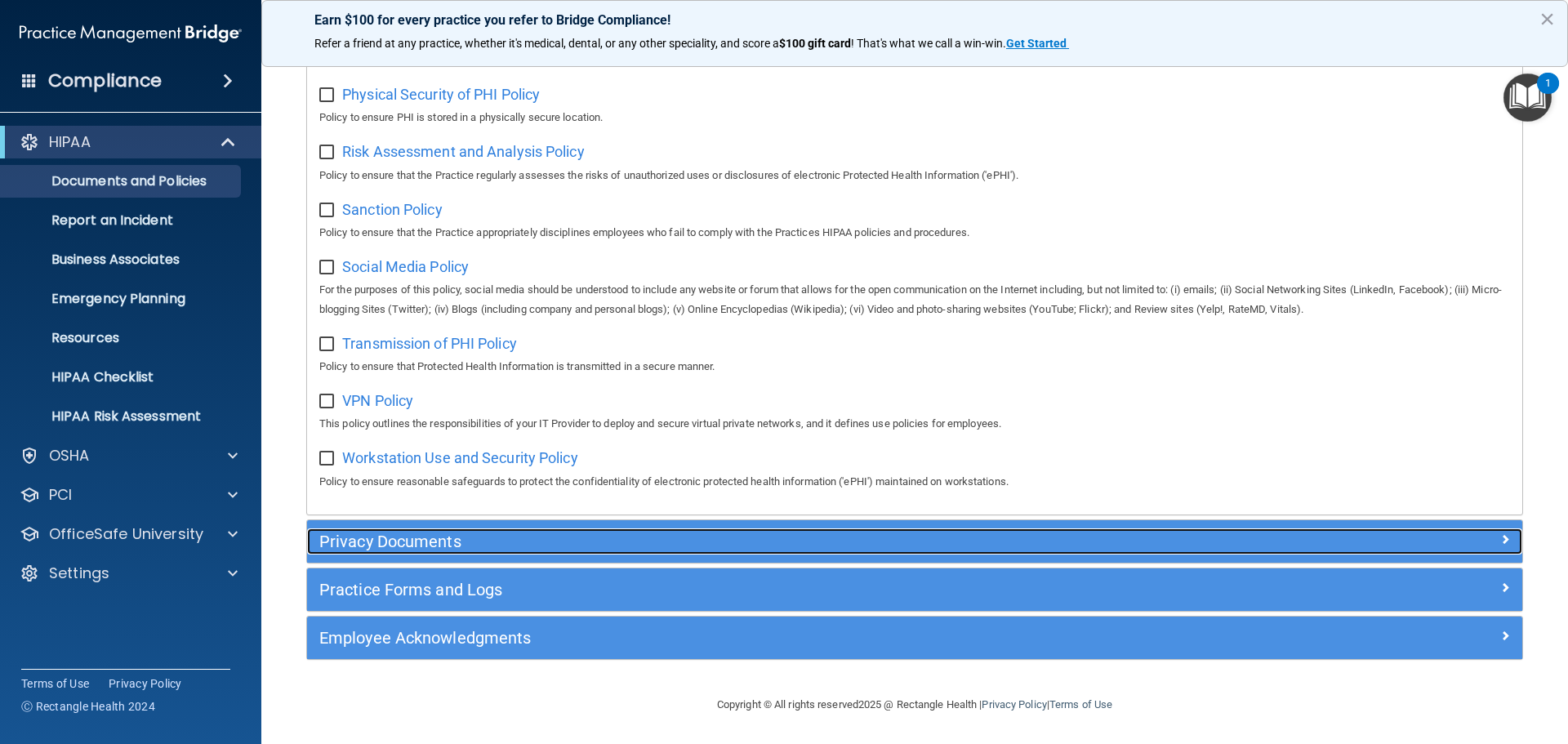
click at [1498, 540] on div at bounding box center [1371, 538] width 304 height 20
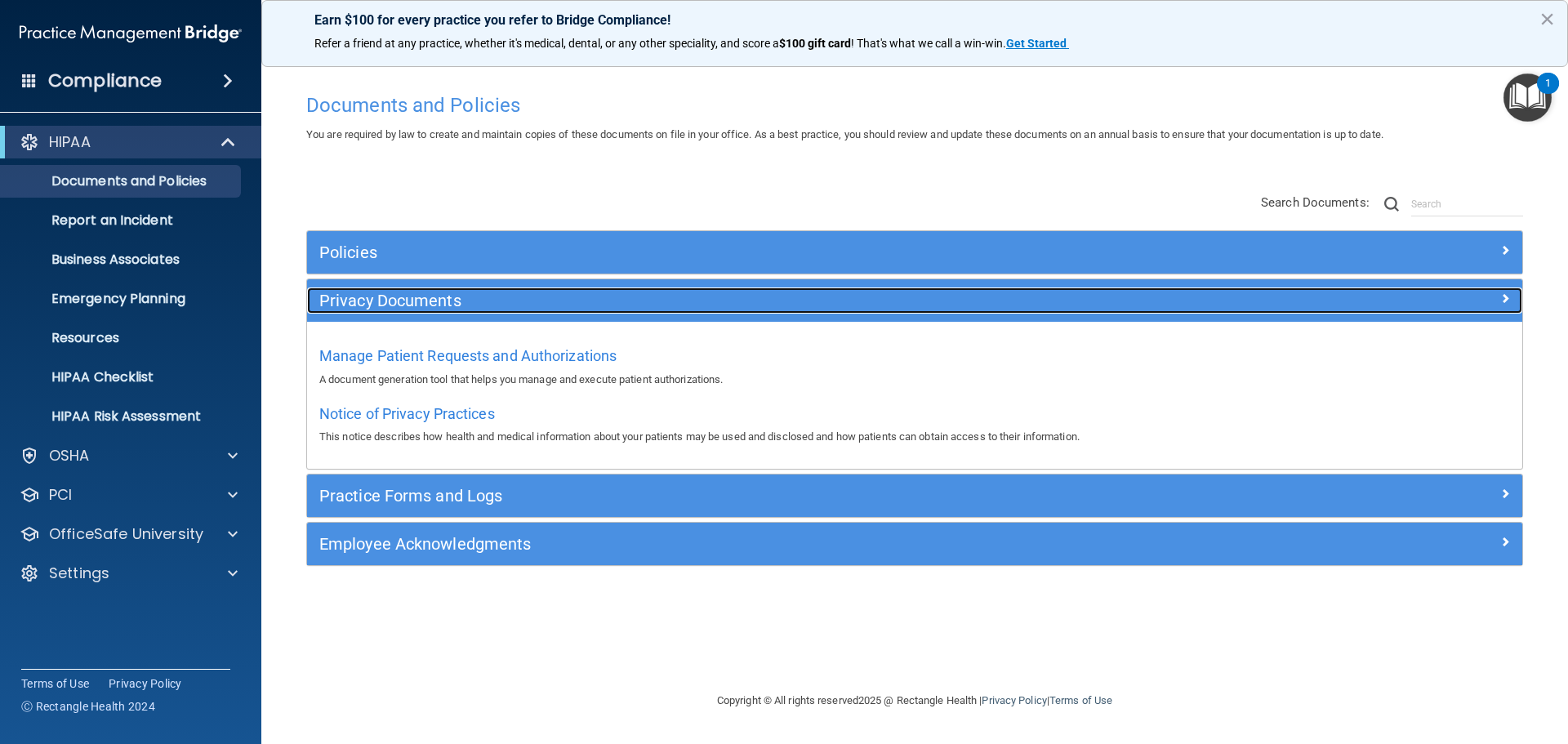
scroll to position [0, 0]
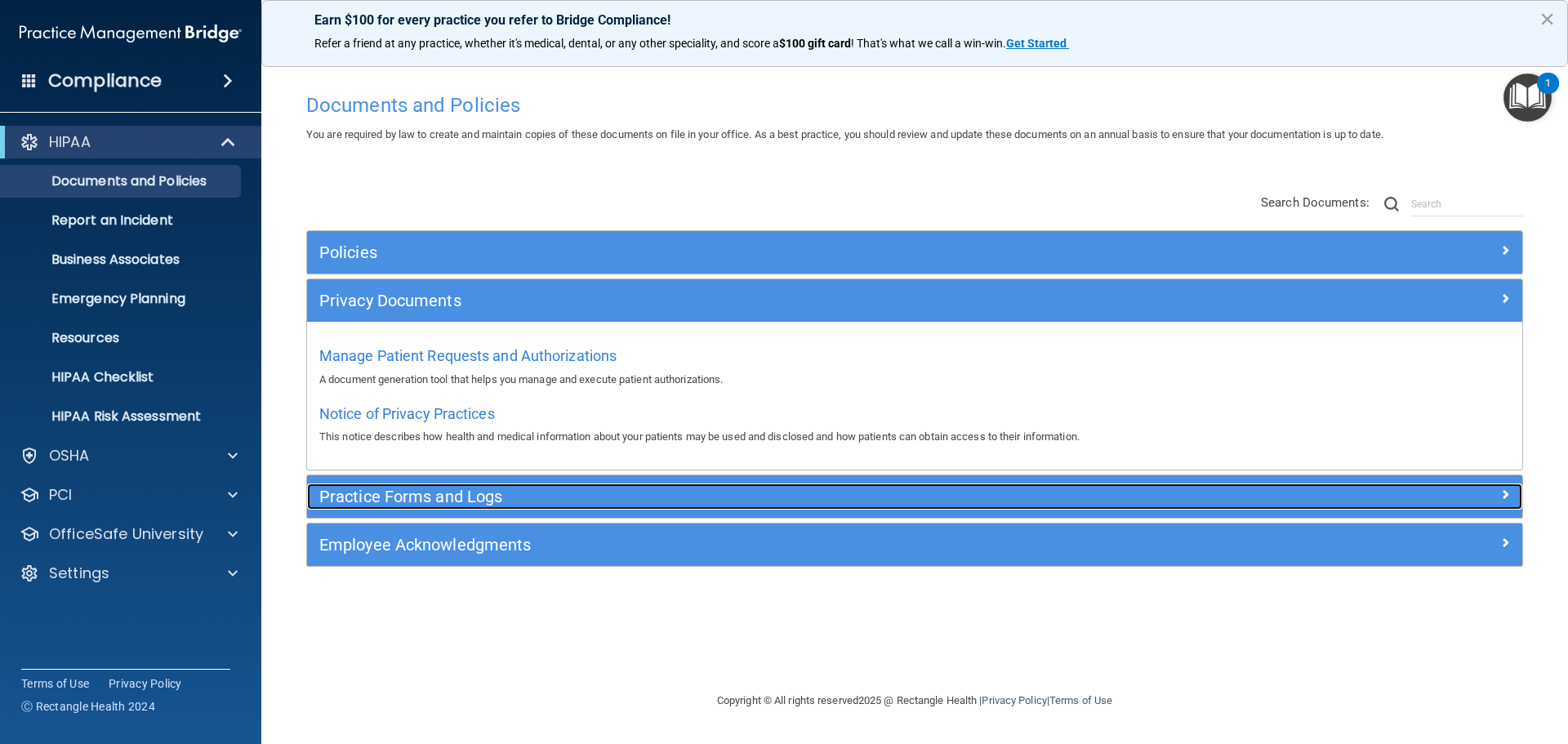
click at [1503, 499] on span at bounding box center [1505, 494] width 10 height 20
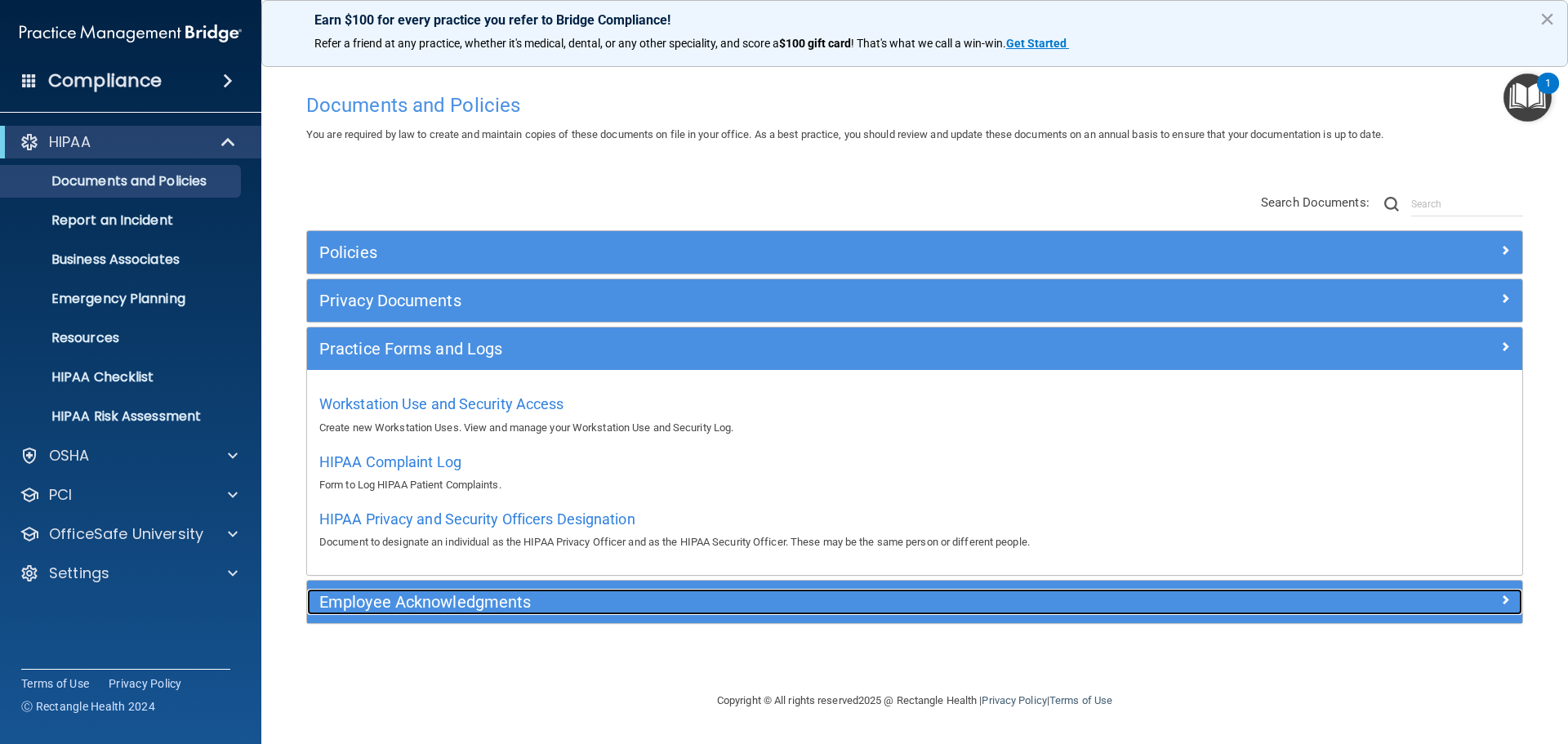
click at [1507, 614] on div "Employee Acknowledgments" at bounding box center [915, 602] width 1215 height 26
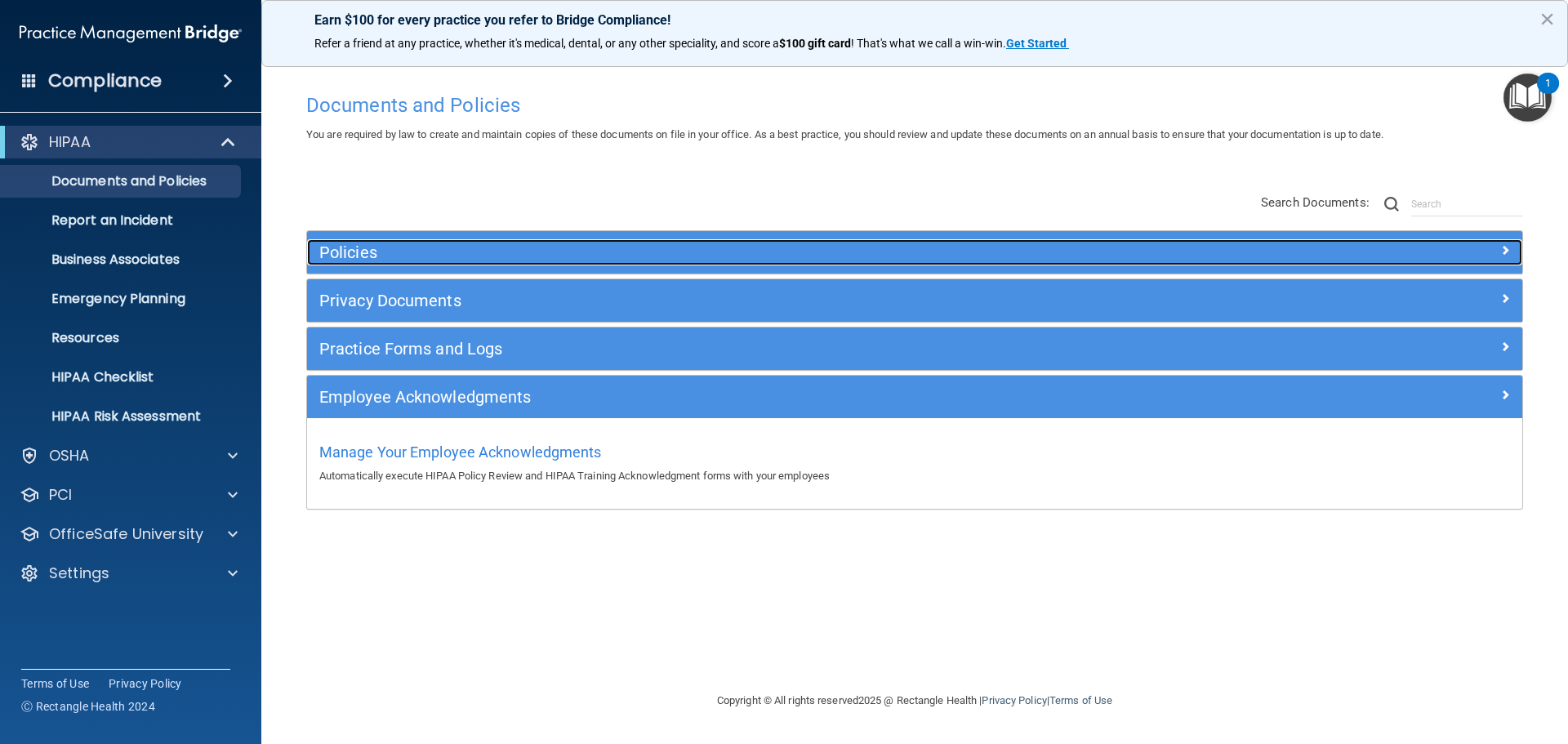
click at [1489, 246] on div at bounding box center [1371, 248] width 304 height 20
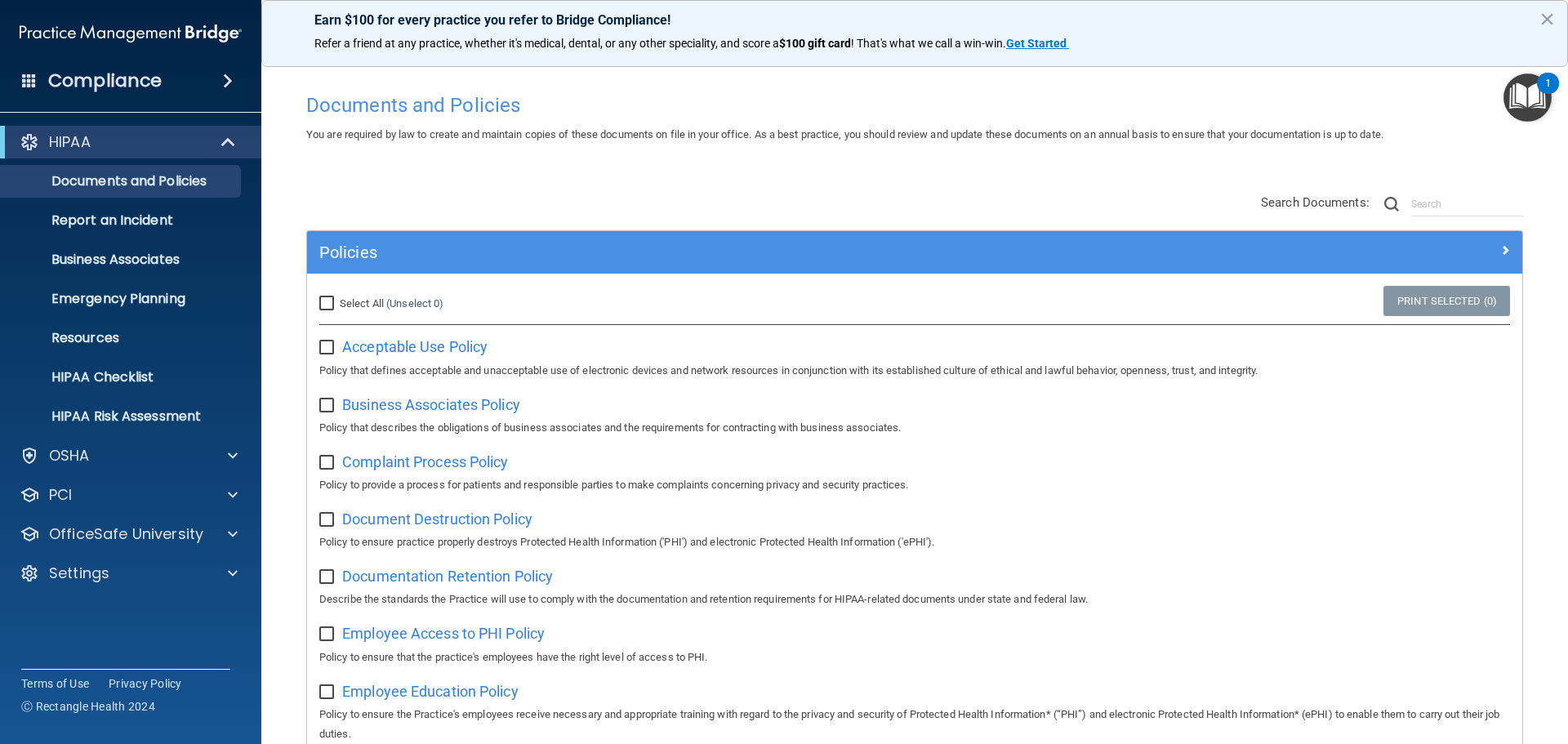
click at [328, 344] on input "checkbox" at bounding box center [329, 348] width 19 height 13
checkbox input "true"
click at [428, 346] on span "Acceptable Use Policy" at bounding box center [415, 346] width 146 height 17
click at [417, 348] on span "Acceptable Use Policy" at bounding box center [415, 346] width 146 height 17
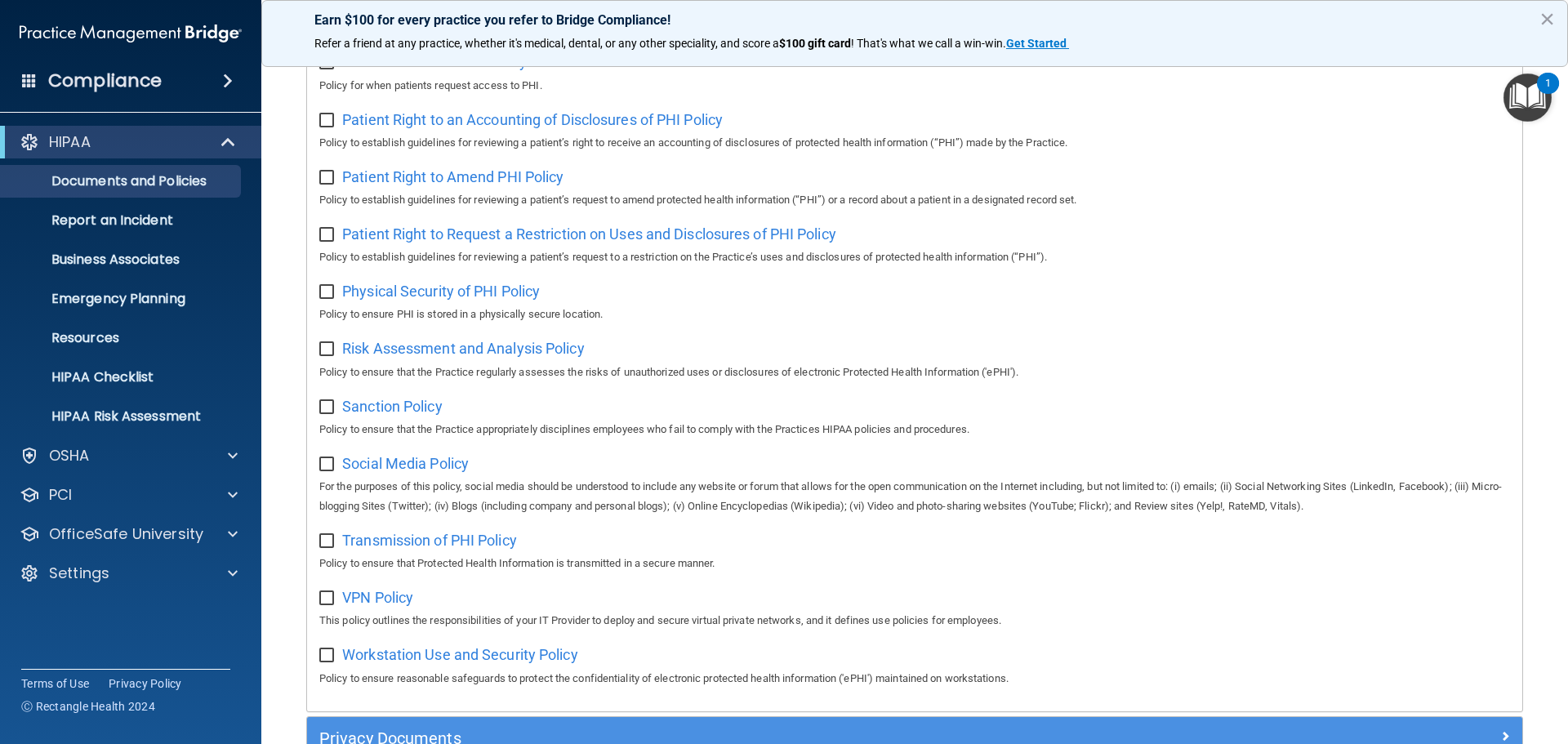
scroll to position [1092, 0]
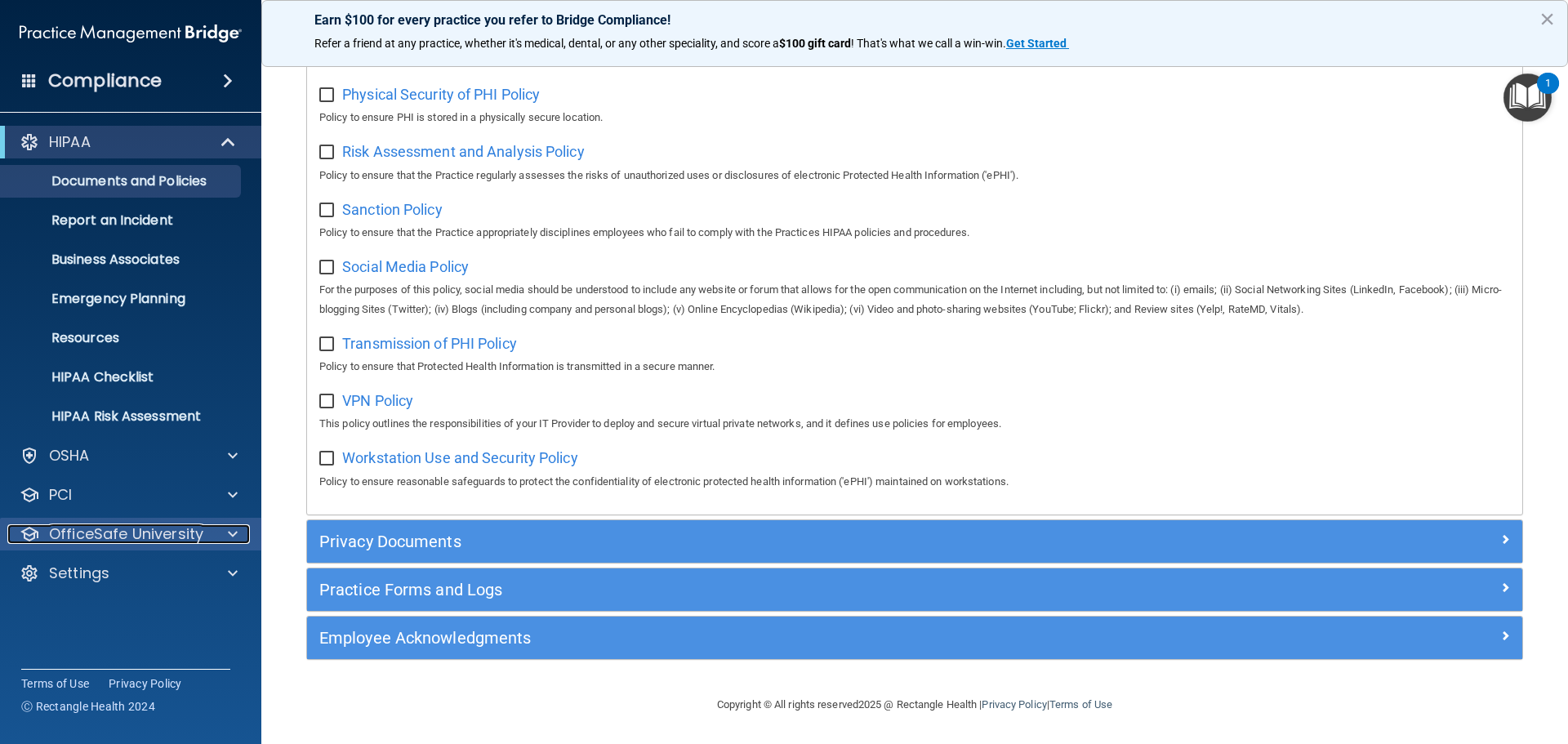
click at [135, 536] on p "OfficeSafe University" at bounding box center [126, 534] width 154 height 20
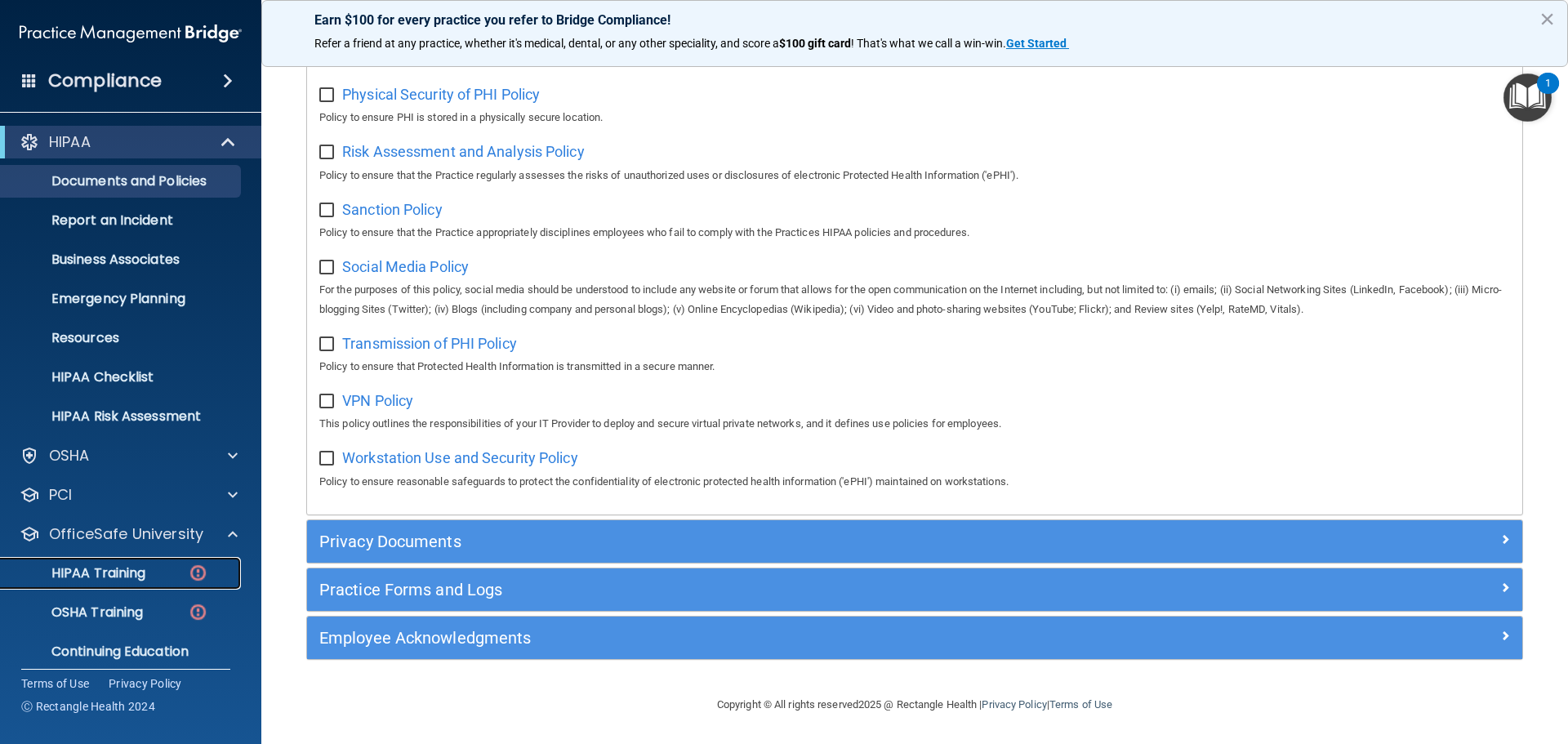
click at [120, 580] on p "HIPAA Training" at bounding box center [77, 574] width 134 height 17
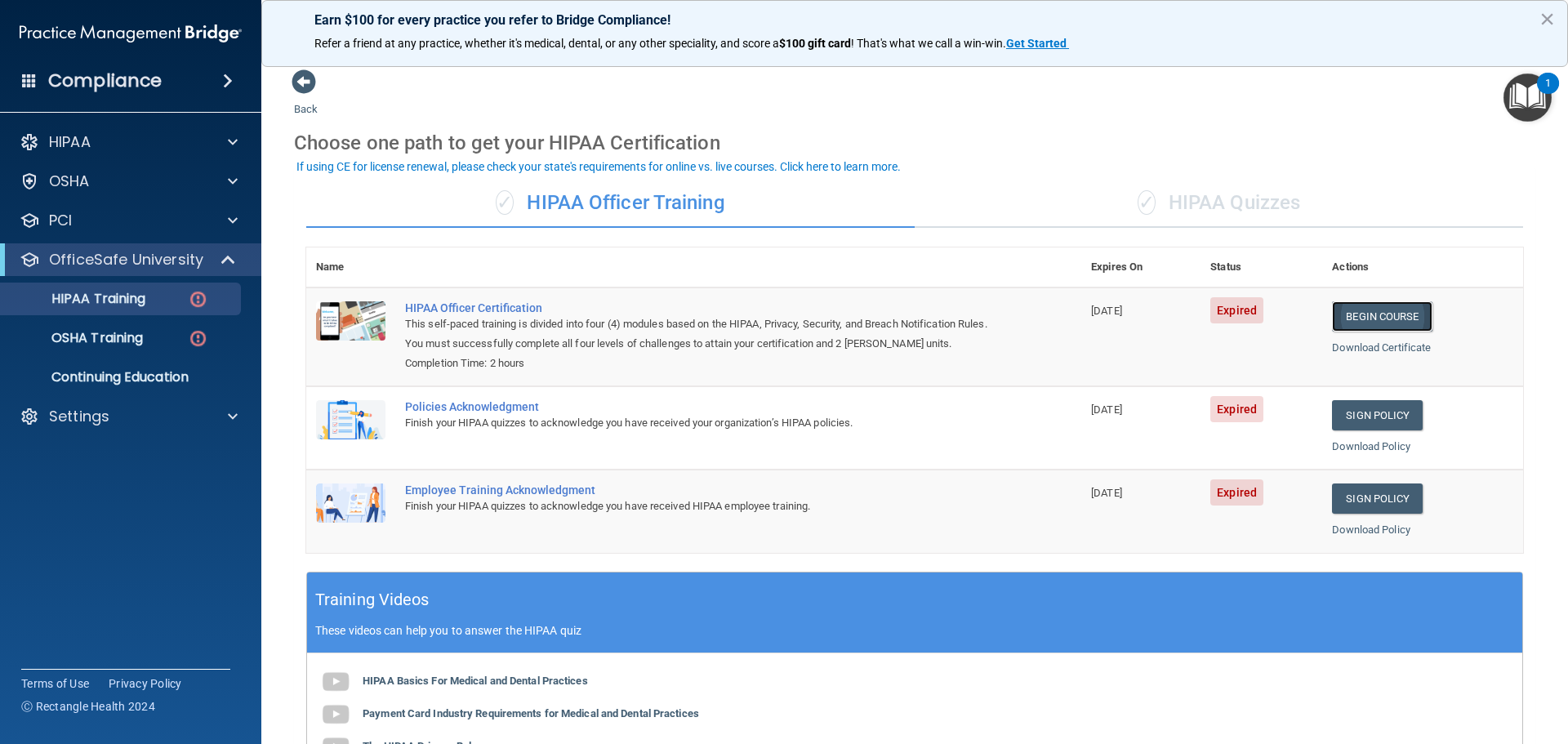
click at [1358, 322] on link "Begin Course" at bounding box center [1381, 316] width 100 height 30
click at [1377, 317] on link "Begin Course" at bounding box center [1381, 316] width 100 height 30
